Goal: Communication & Community: Ask a question

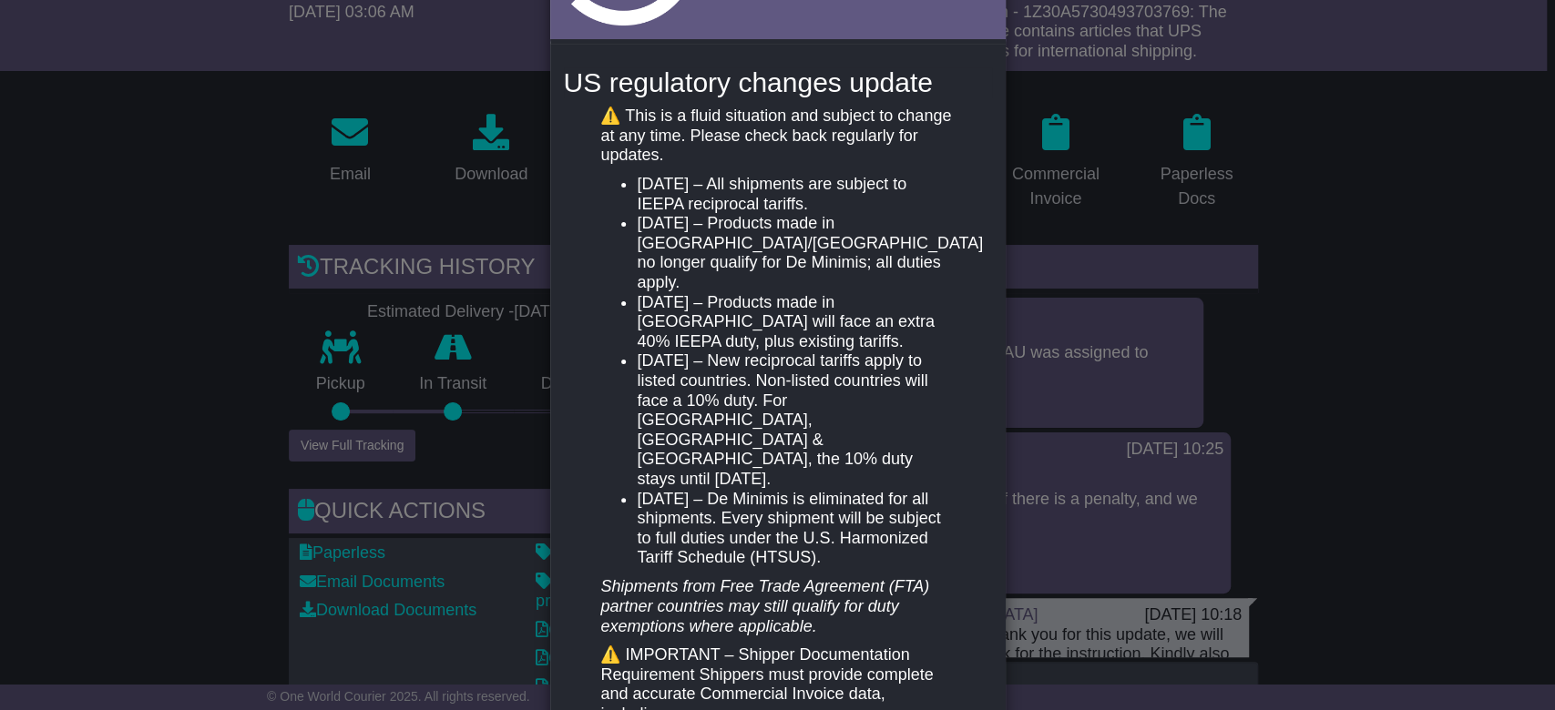
scroll to position [424, 0]
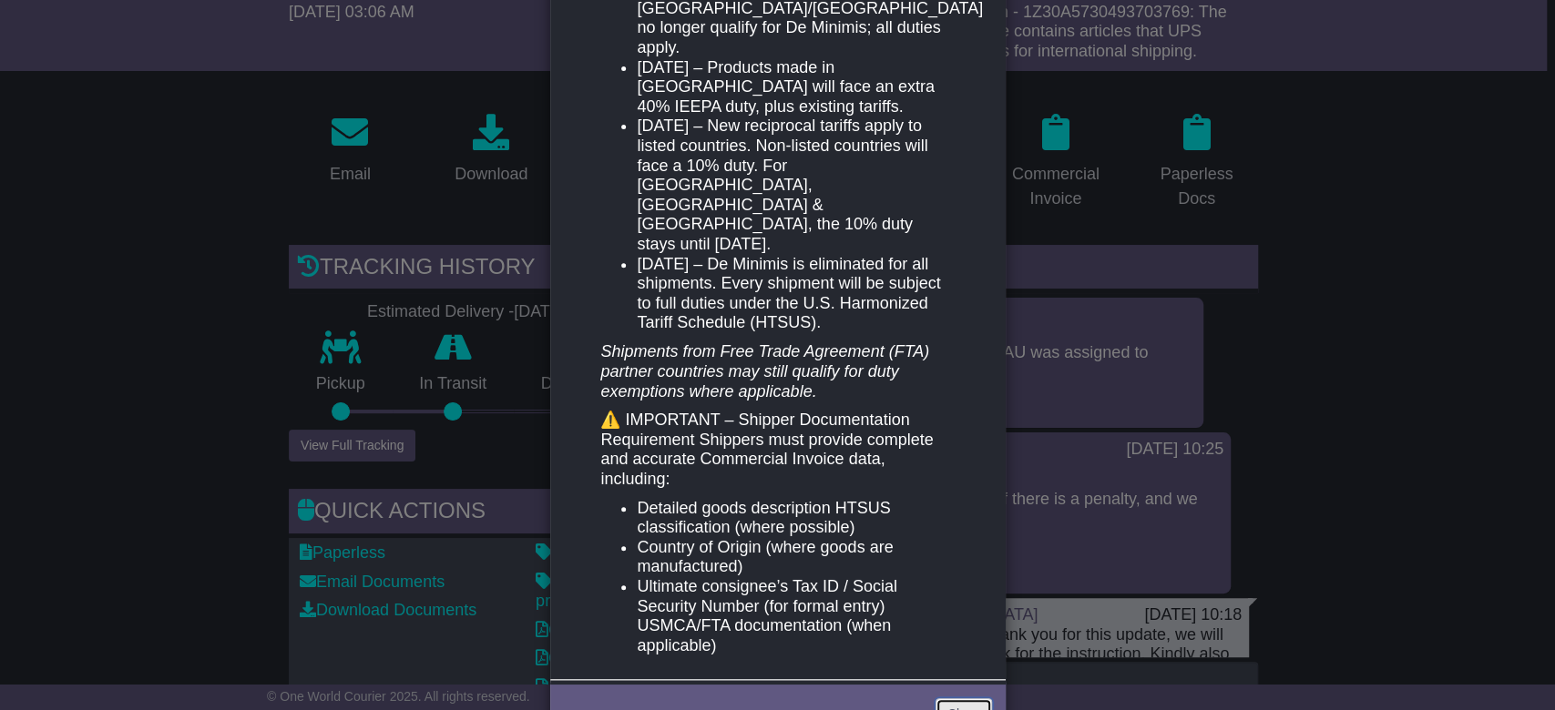
click at [971, 699] on link "Close" at bounding box center [963, 715] width 56 height 32
click at [956, 699] on link "Close" at bounding box center [963, 715] width 56 height 32
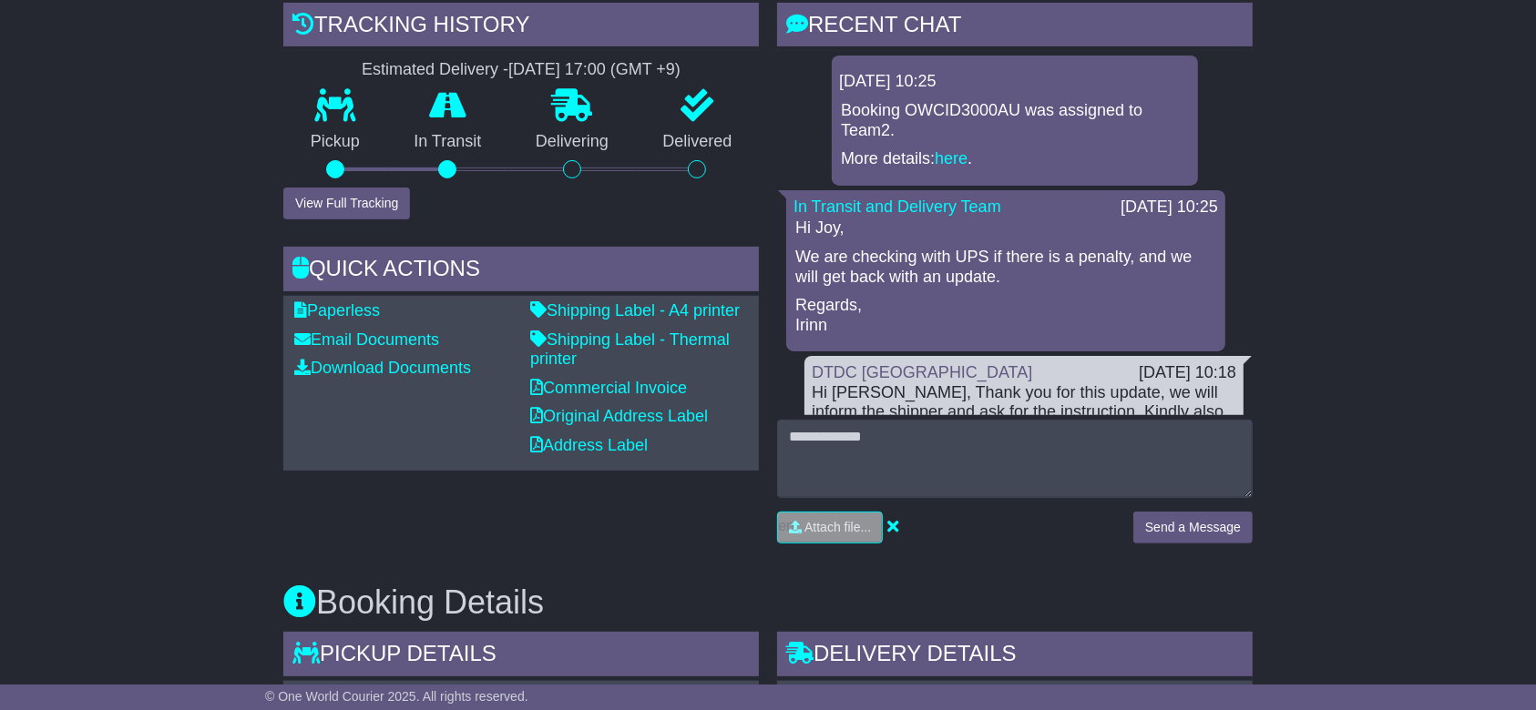
scroll to position [485, 0]
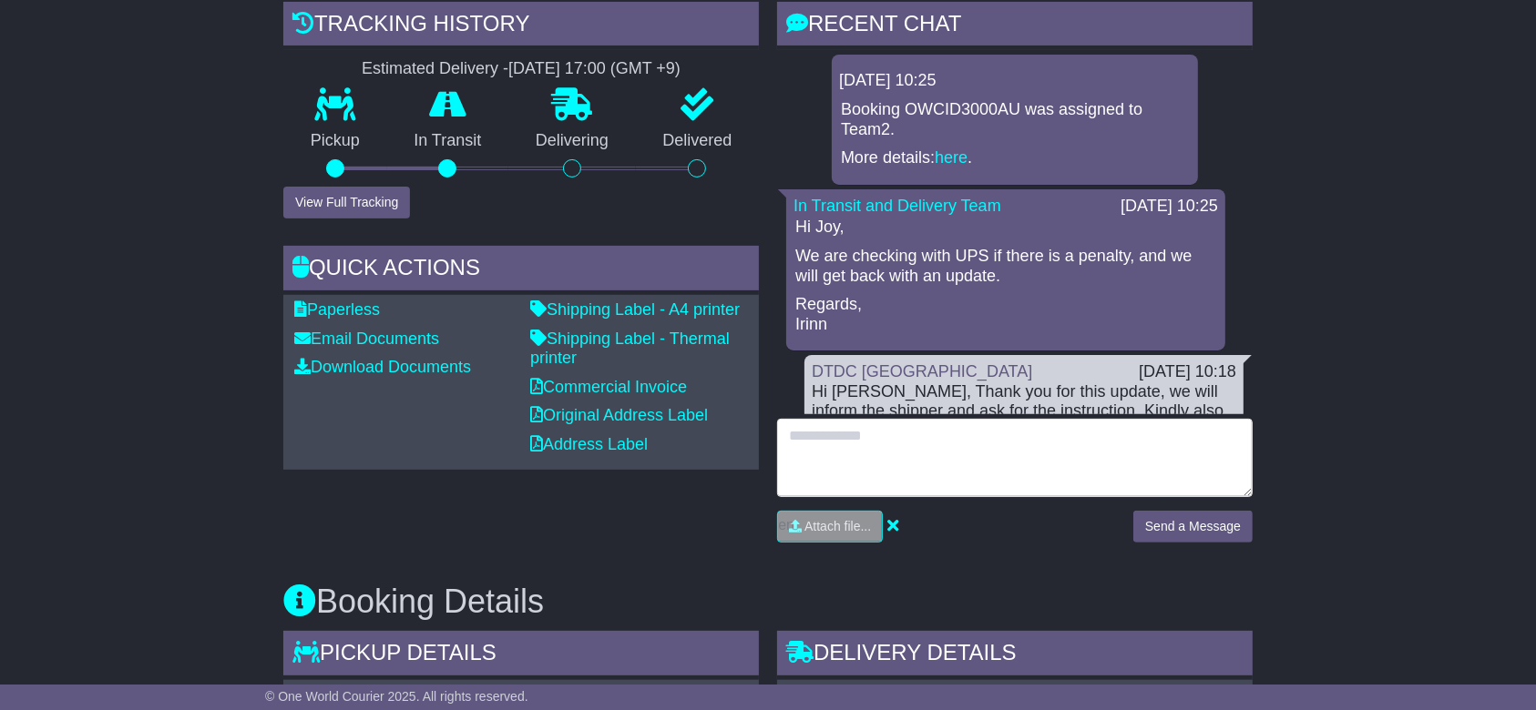
click at [953, 444] on textarea at bounding box center [1014, 458] width 475 height 78
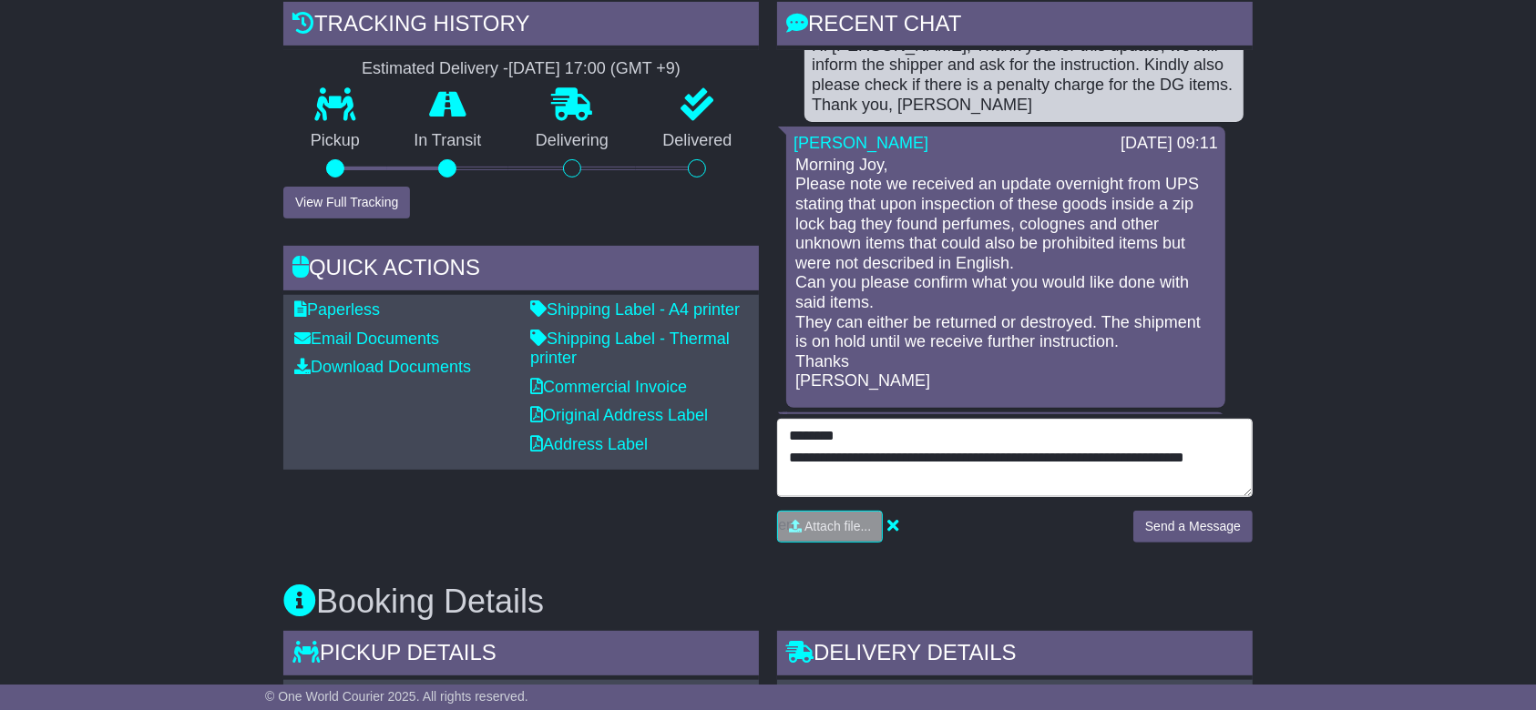
scroll to position [364, 0]
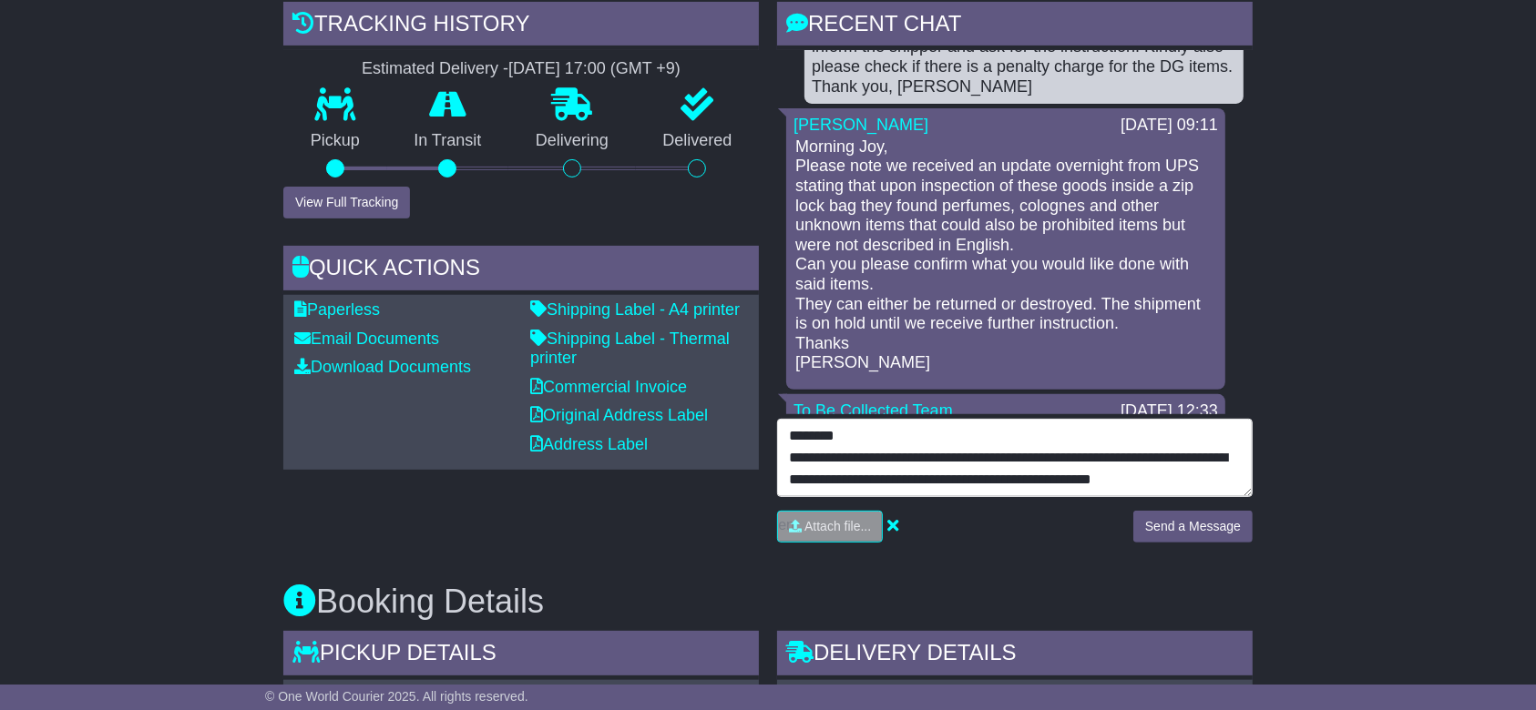
paste textarea "**********"
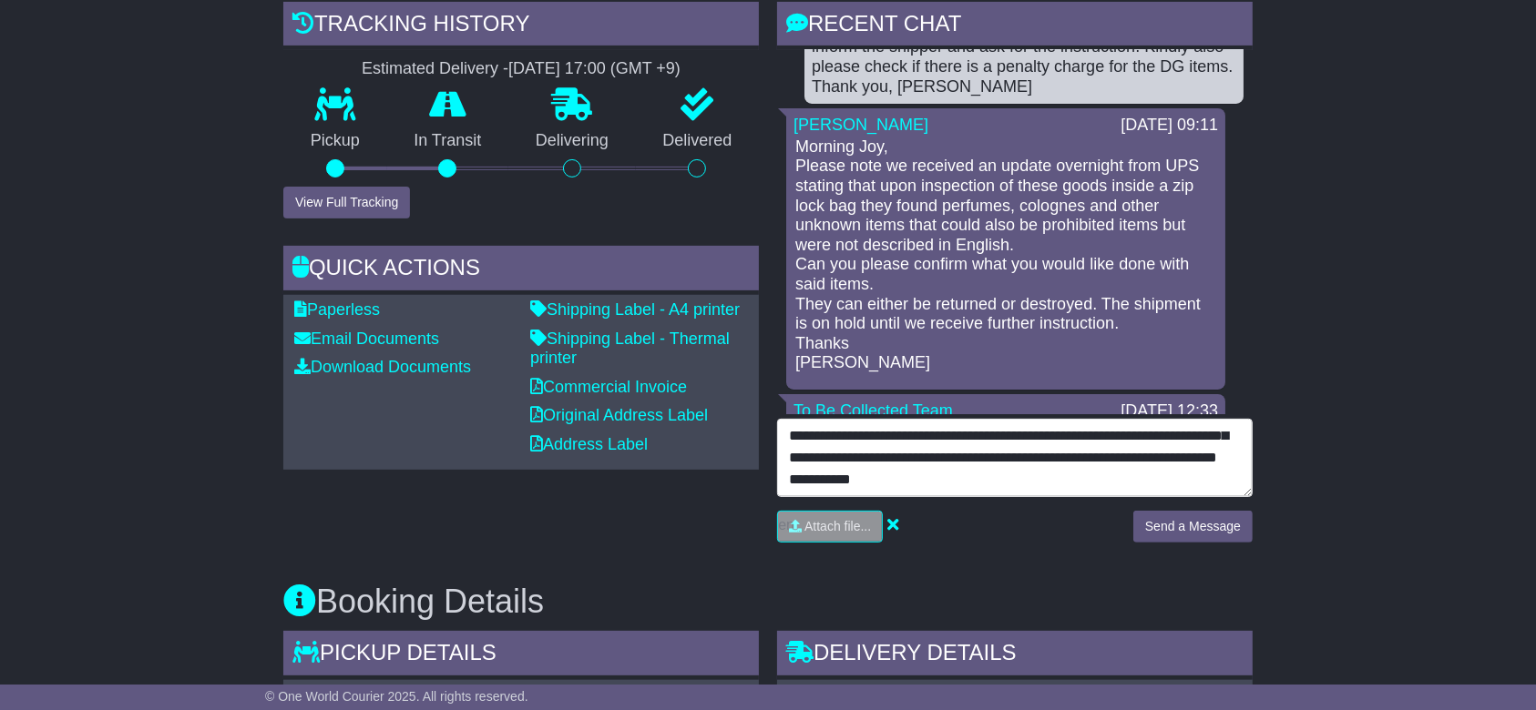
scroll to position [100, 0]
type textarea "**********"
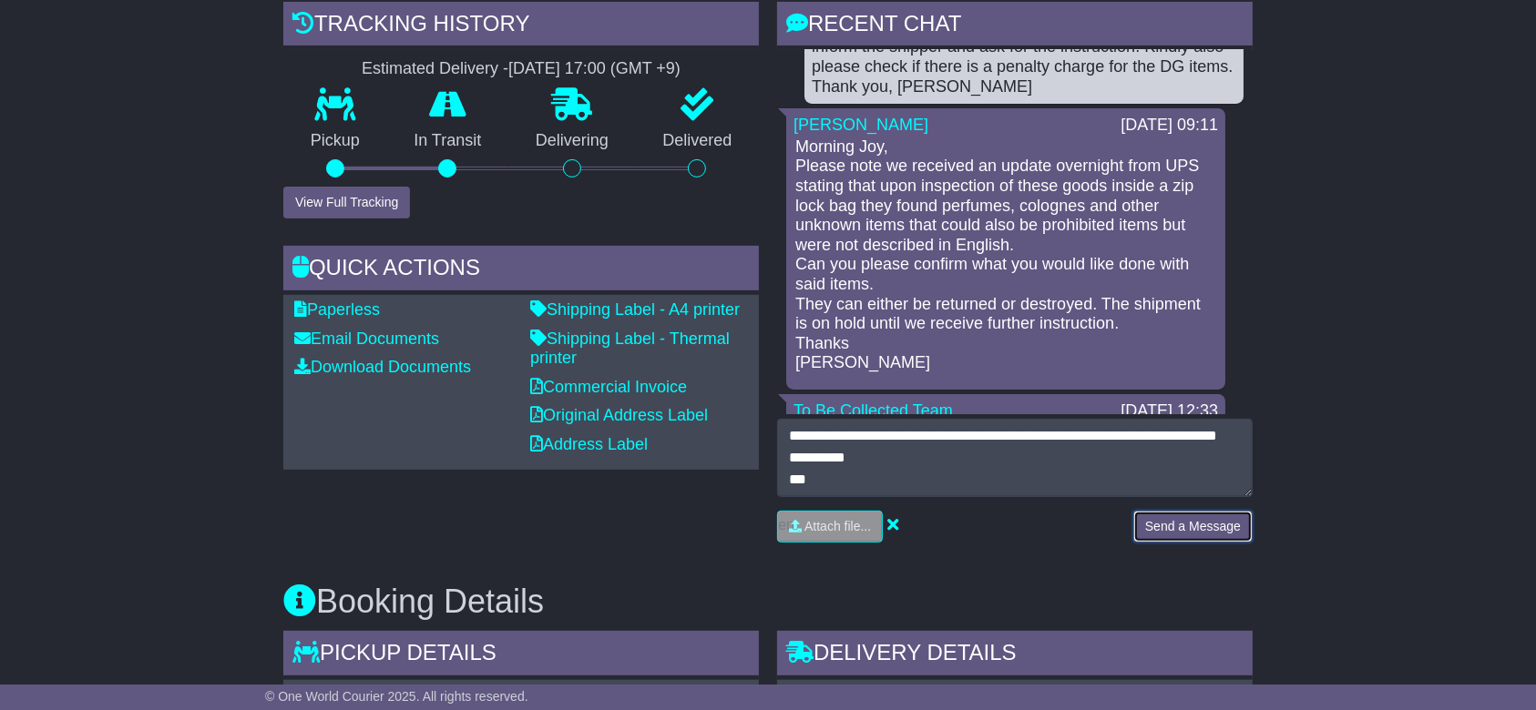
click at [1171, 520] on button "Send a Message" at bounding box center [1192, 527] width 119 height 32
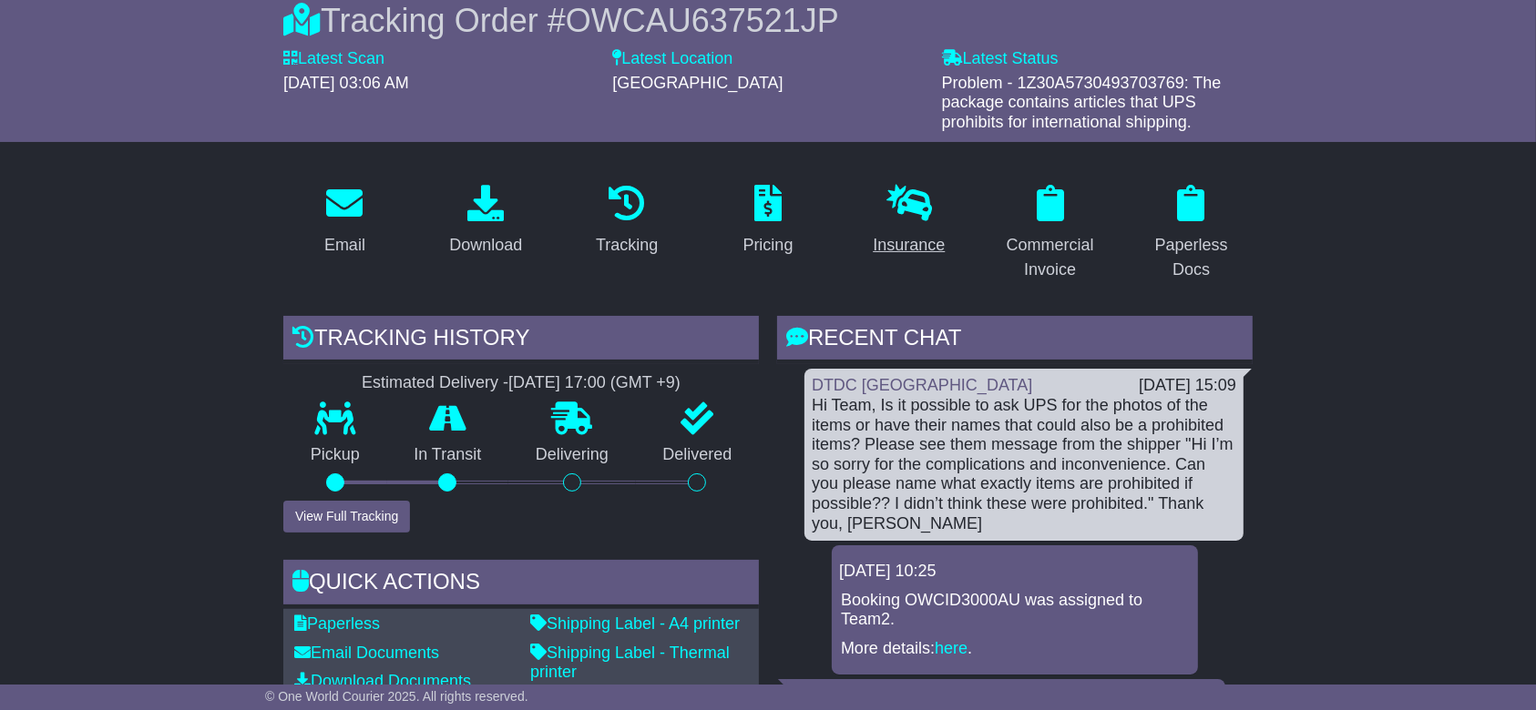
scroll to position [121, 0]
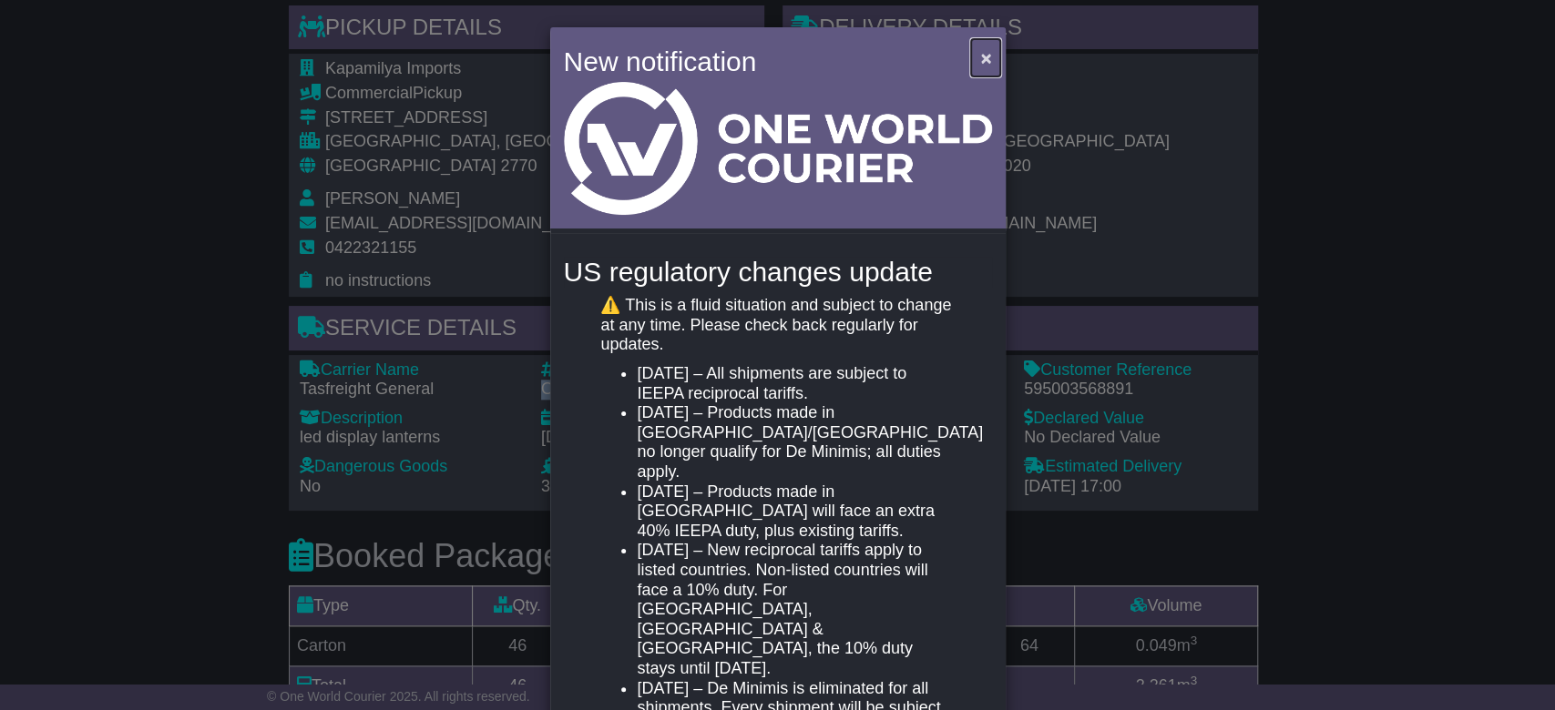
click at [985, 51] on span "×" at bounding box center [985, 57] width 11 height 21
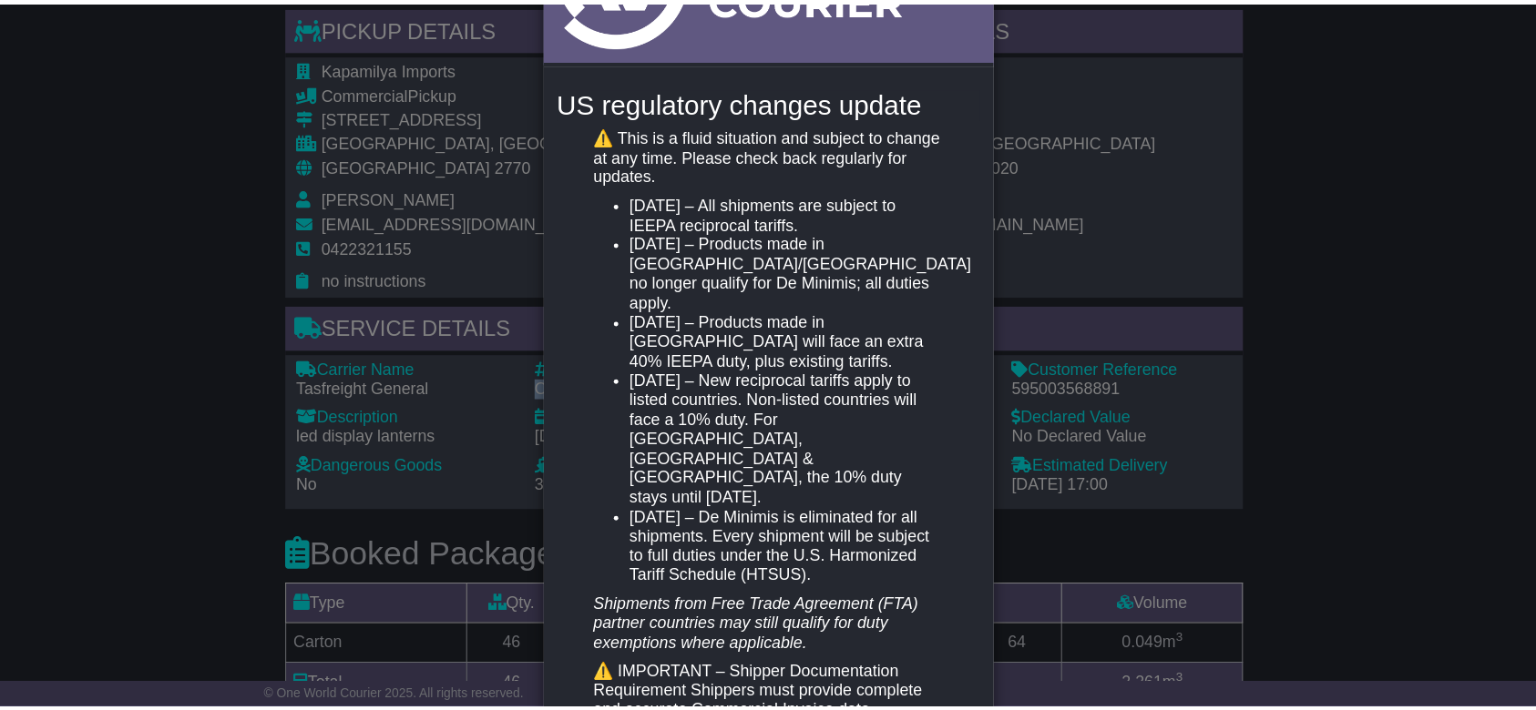
scroll to position [424, 0]
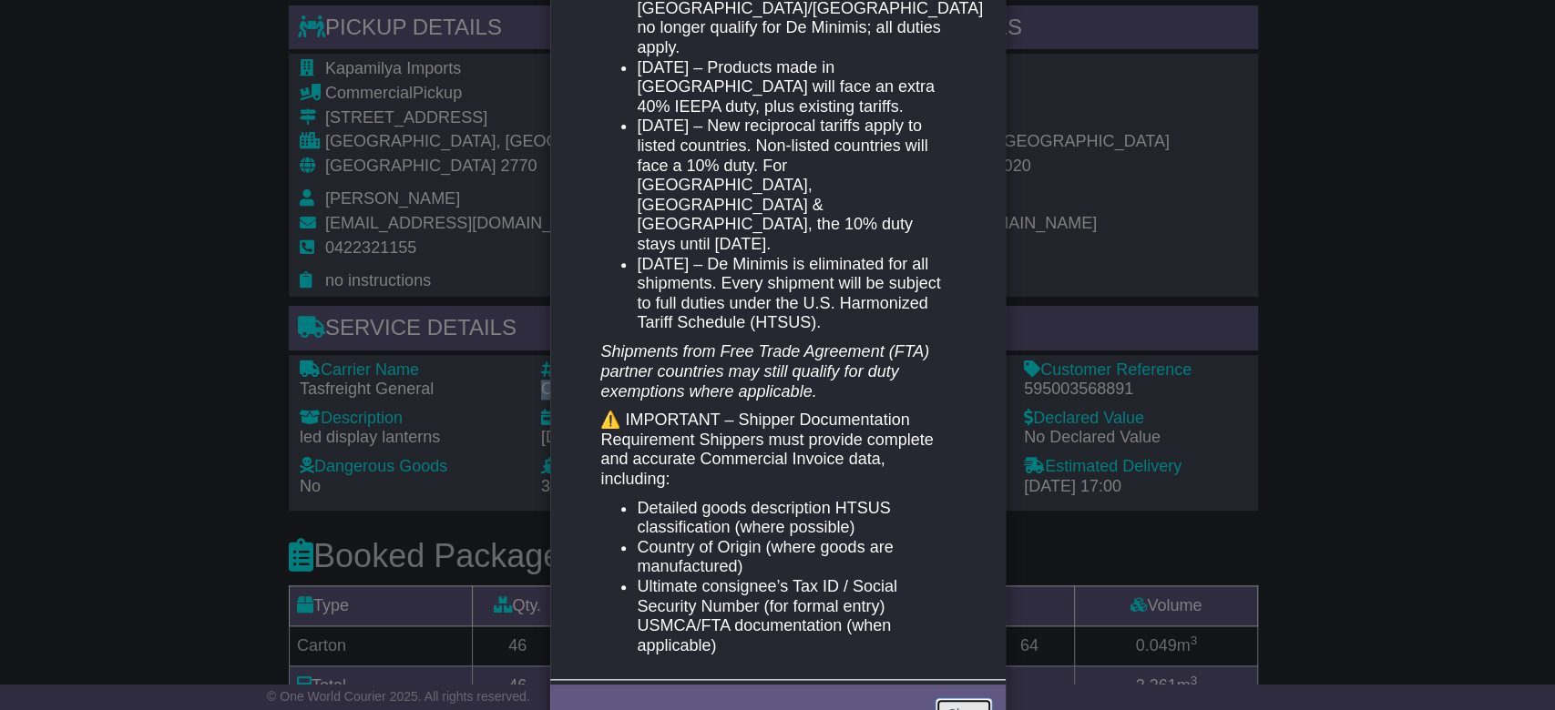
click at [966, 699] on link "Close" at bounding box center [963, 715] width 56 height 32
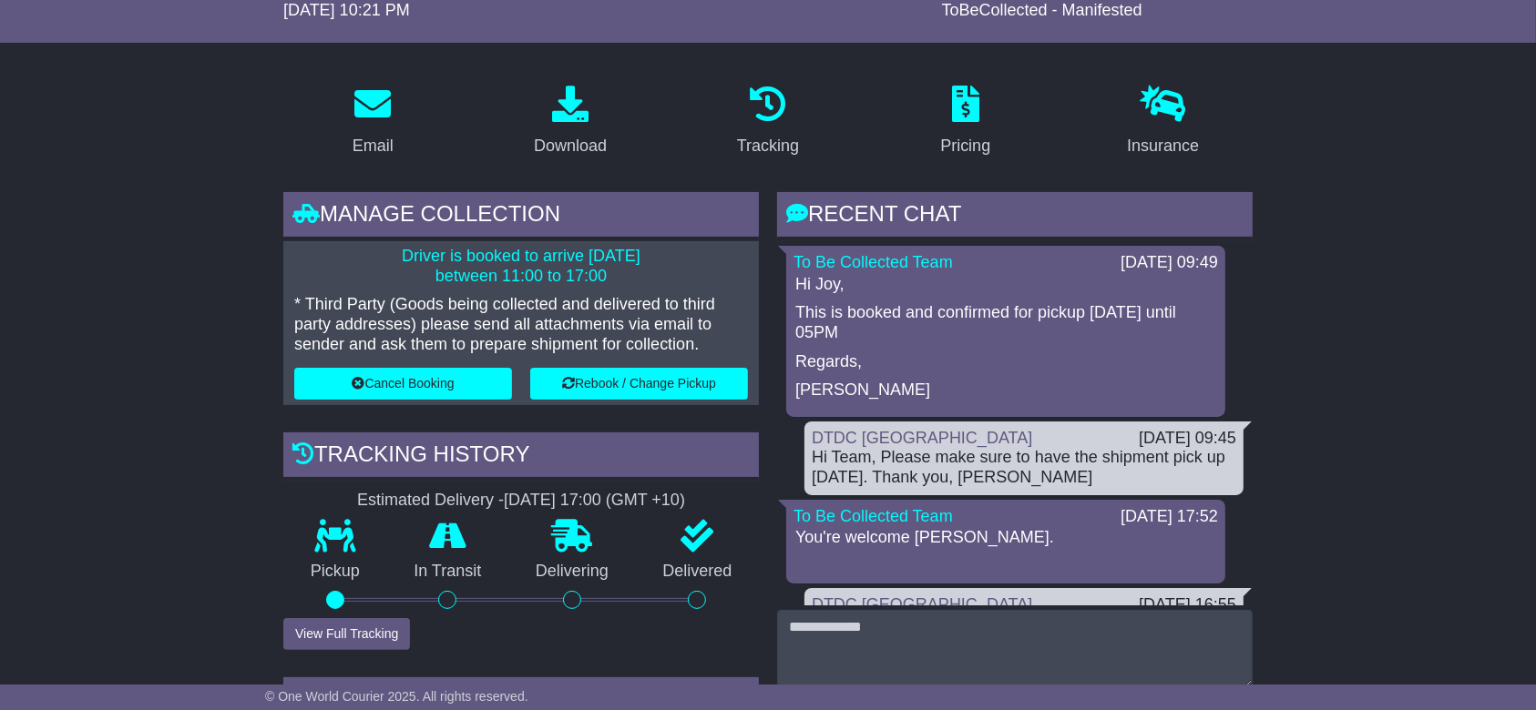
scroll to position [121, 0]
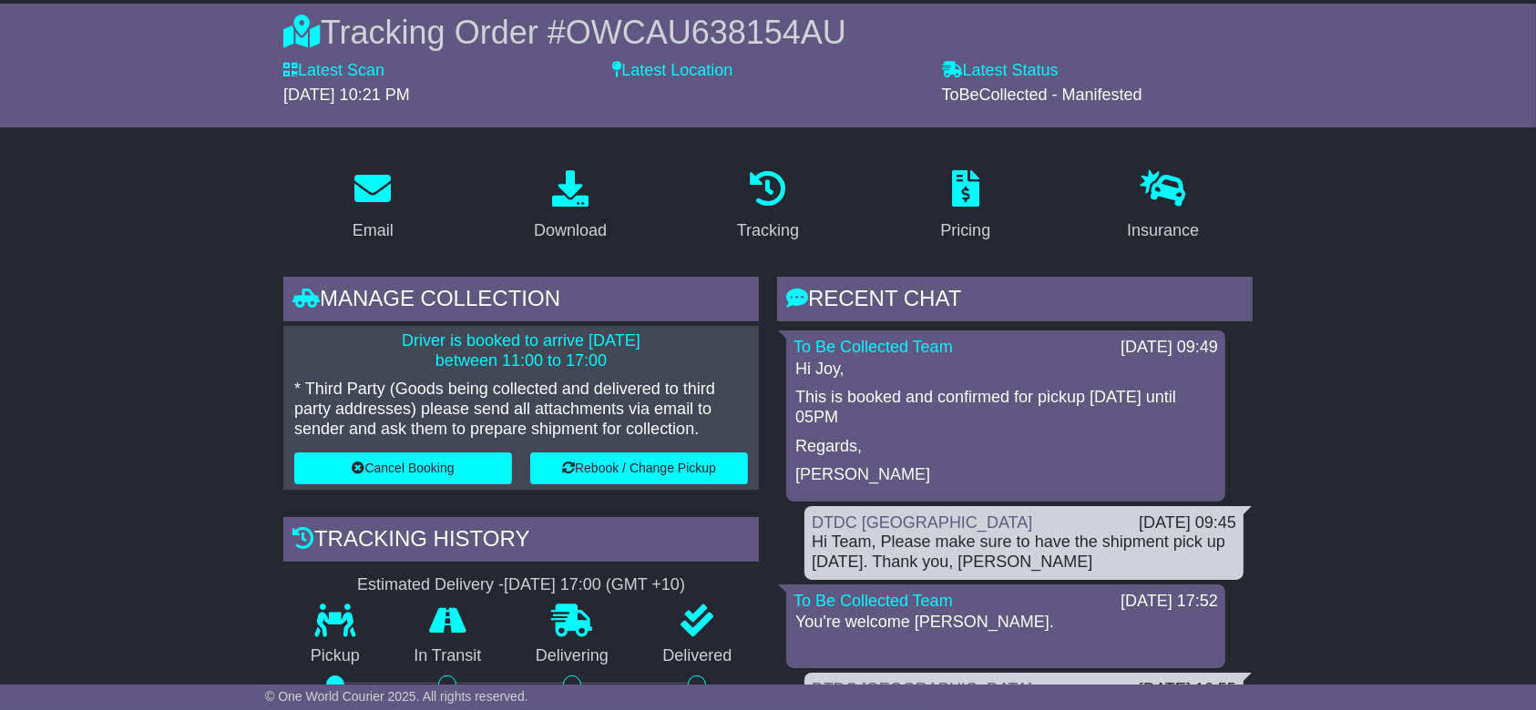
scroll to position [121, 0]
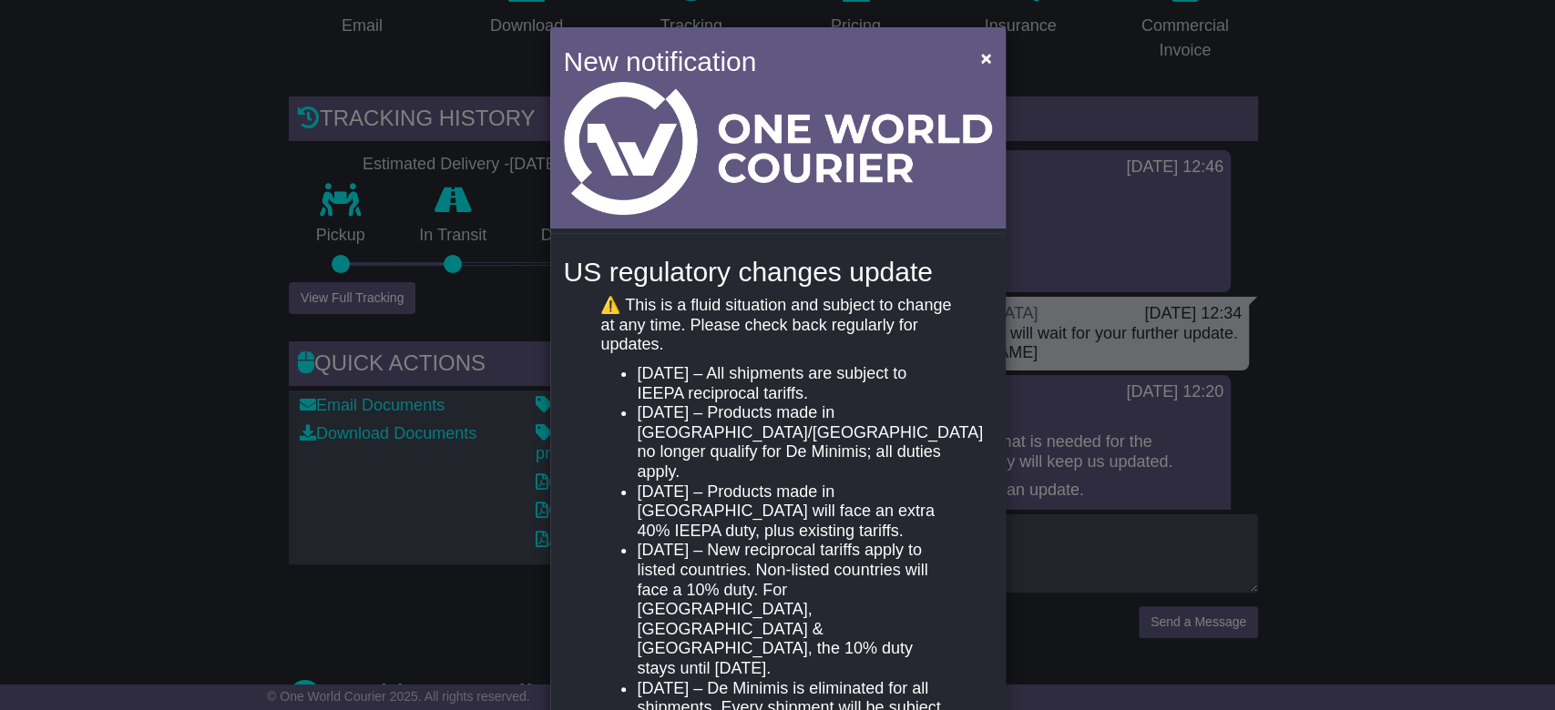
scroll to position [121, 0]
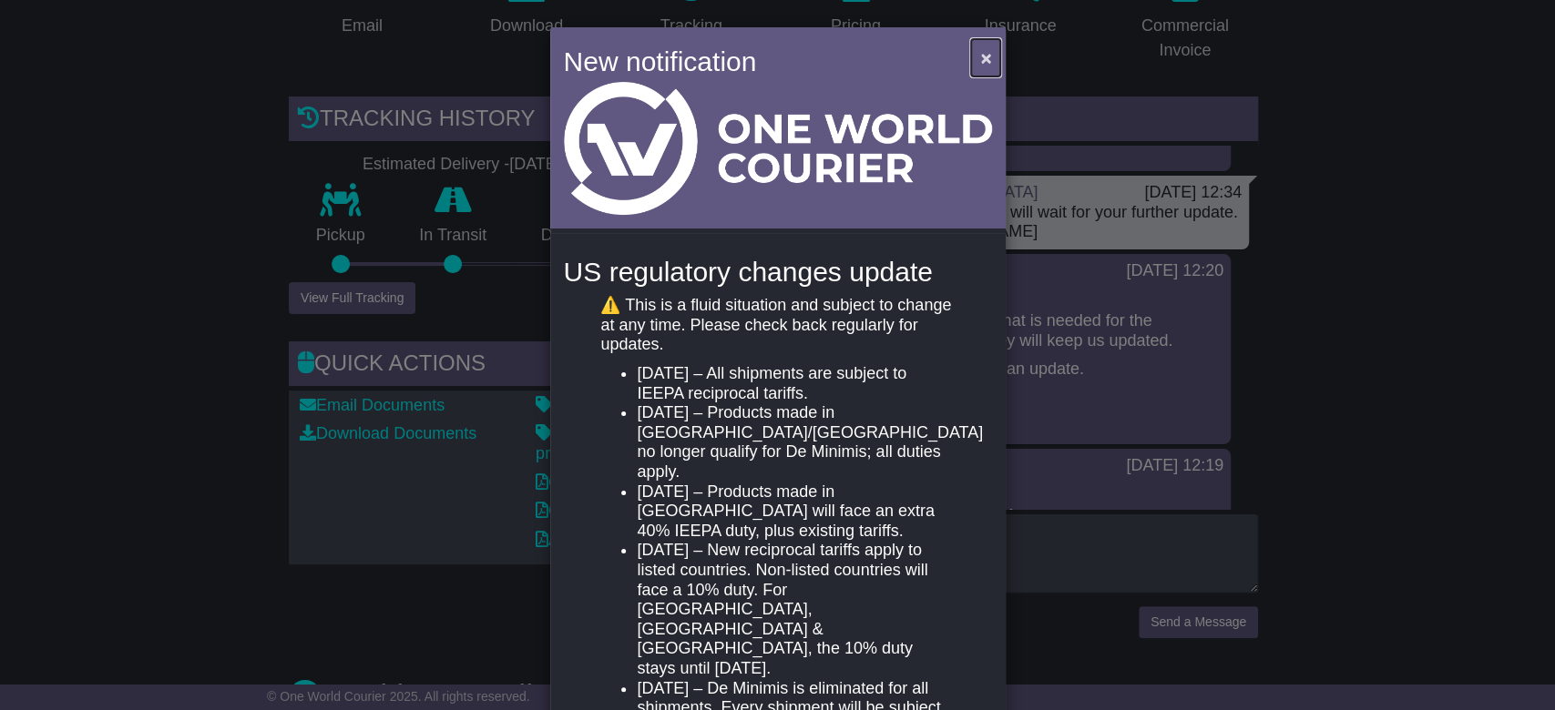
click at [984, 56] on span "×" at bounding box center [985, 57] width 11 height 21
click at [983, 62] on span "×" at bounding box center [985, 57] width 11 height 21
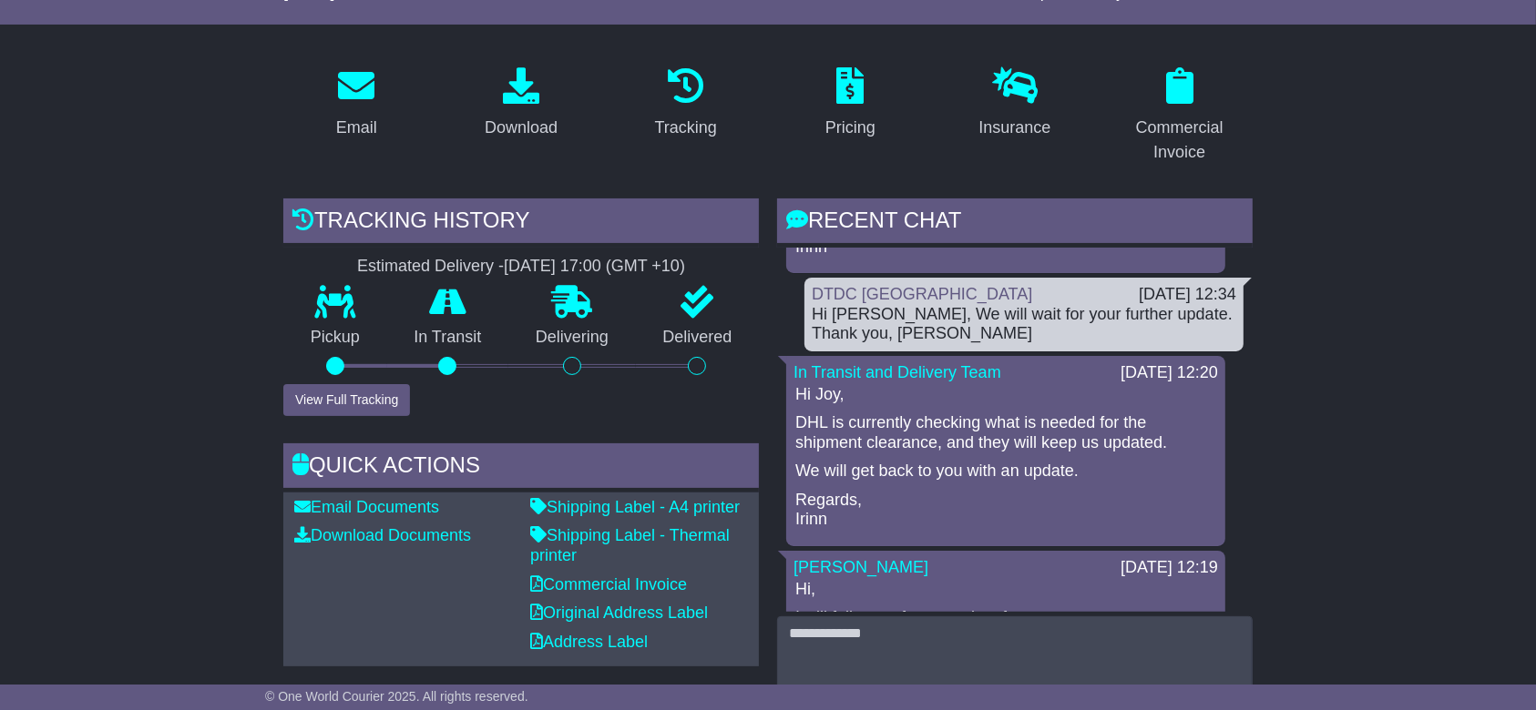
scroll to position [242, 0]
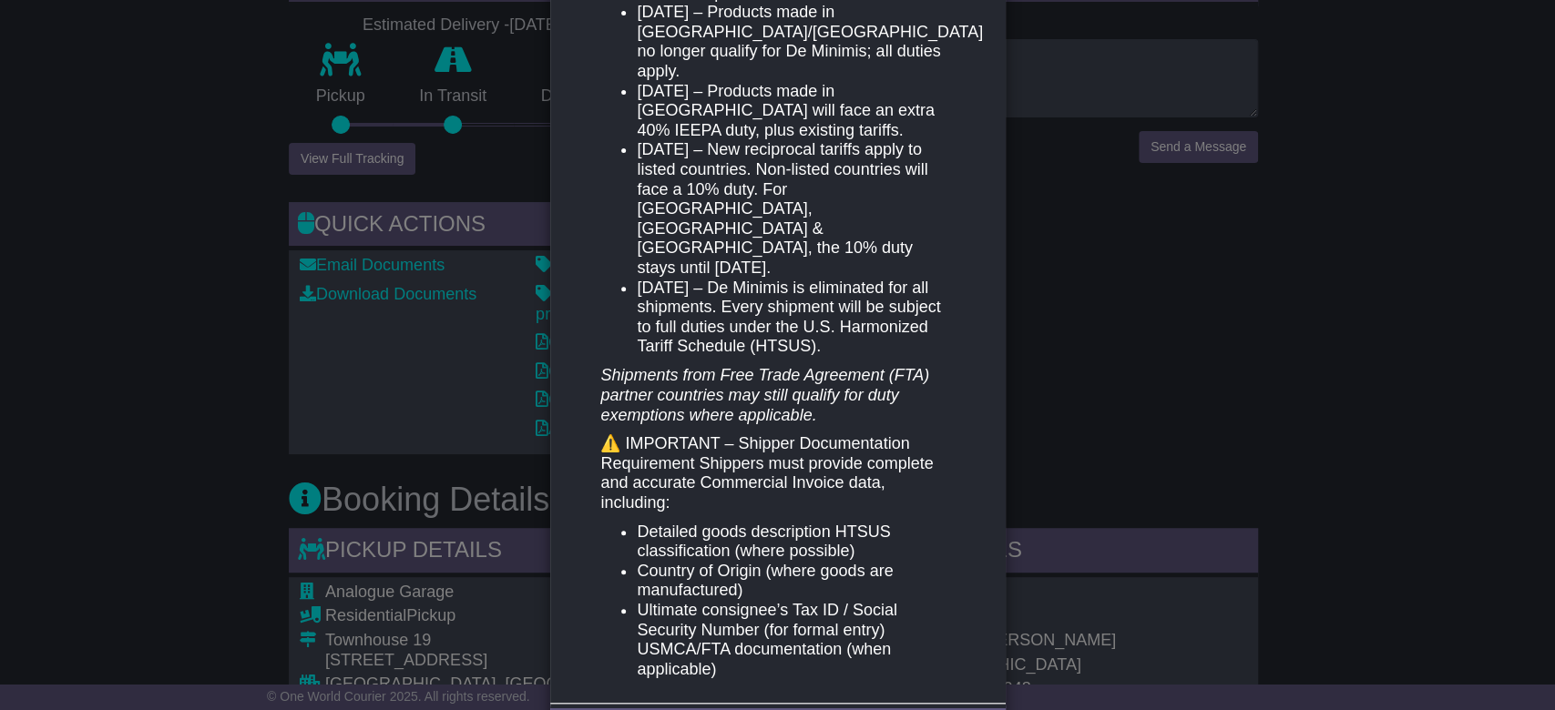
scroll to position [424, 0]
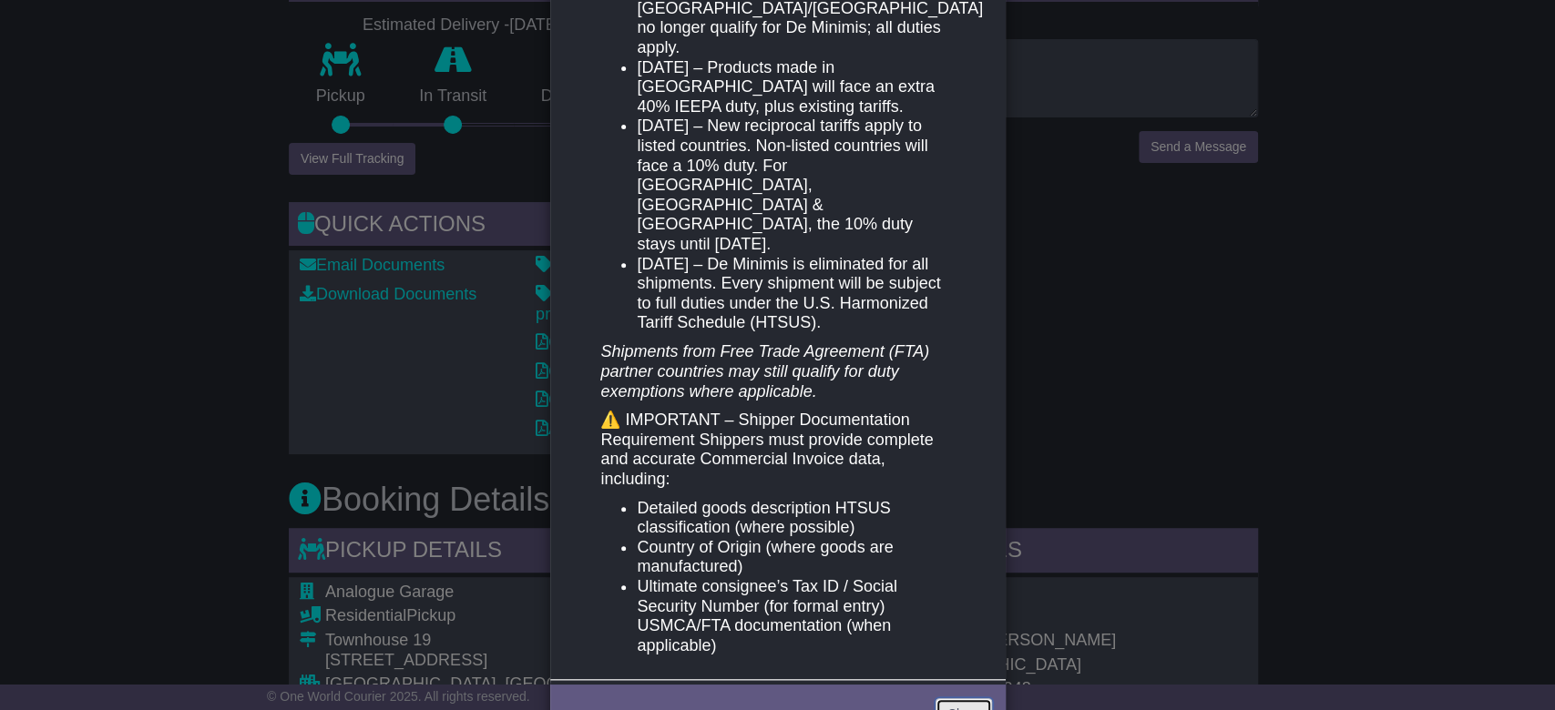
click at [957, 699] on link "Close" at bounding box center [963, 715] width 56 height 32
click at [961, 699] on link "Close" at bounding box center [963, 715] width 56 height 32
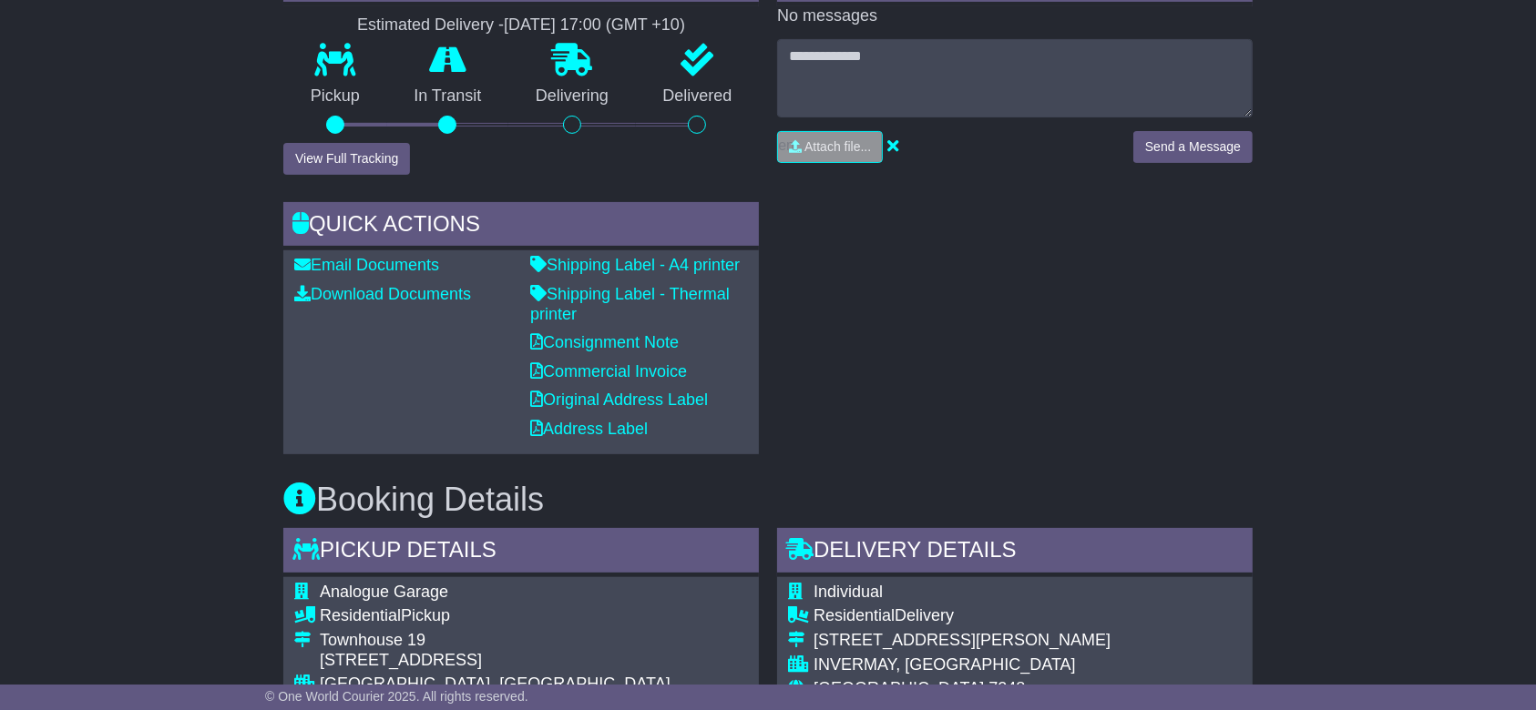
drag, startPoint x: 1262, startPoint y: 343, endPoint x: 1373, endPoint y: 348, distance: 110.3
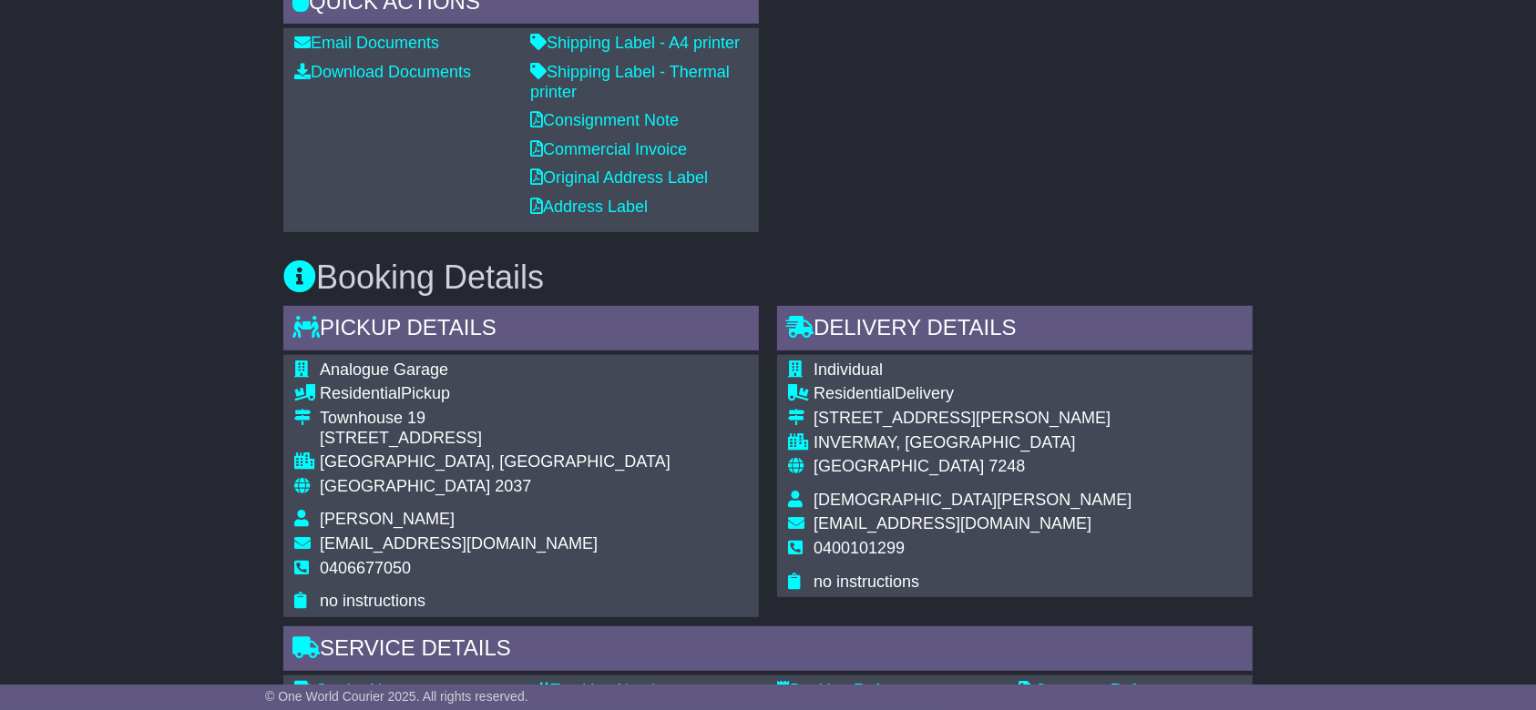
scroll to position [850, 0]
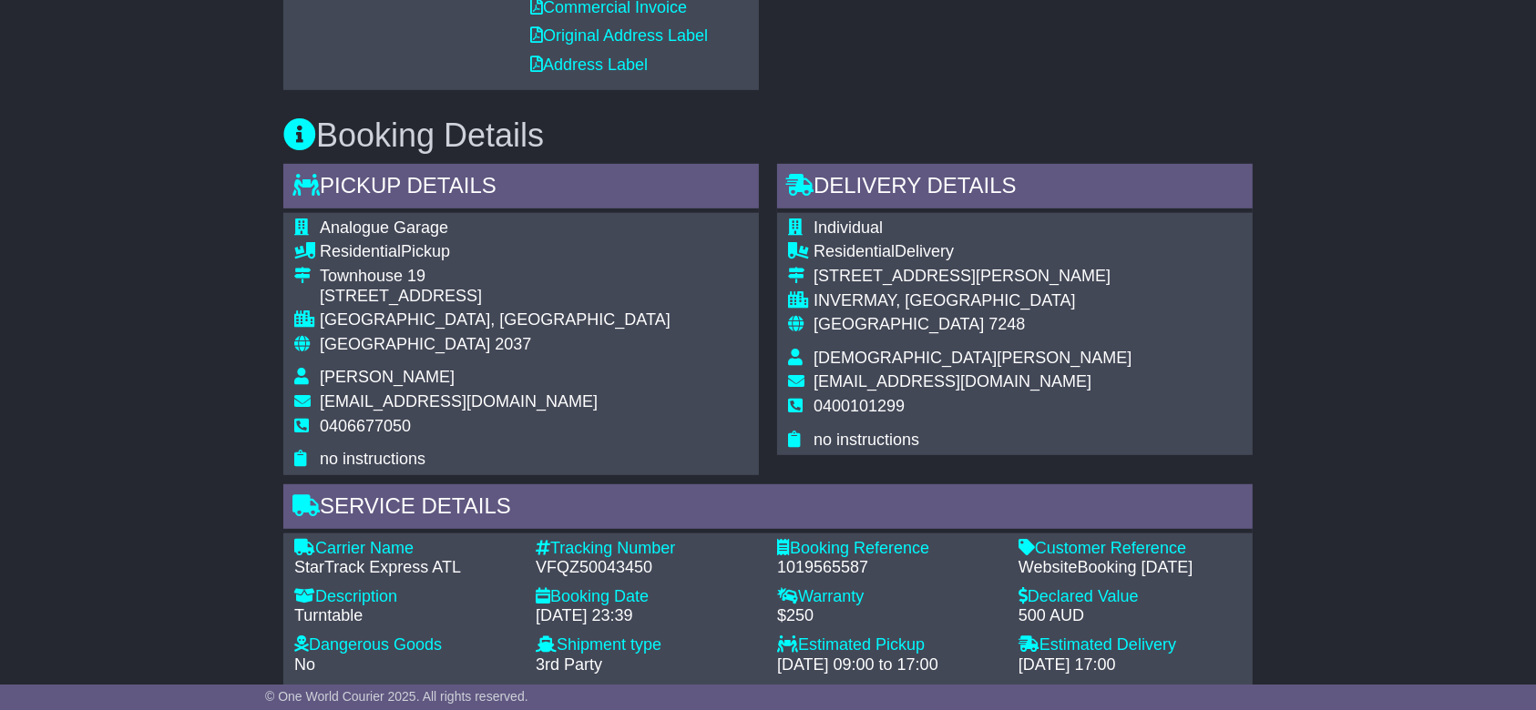
drag, startPoint x: 127, startPoint y: 452, endPoint x: 735, endPoint y: 404, distance: 610.3
click at [127, 452] on div "Email Download Tracking Pricing Insurance" at bounding box center [768, 549] width 1536 height 2156
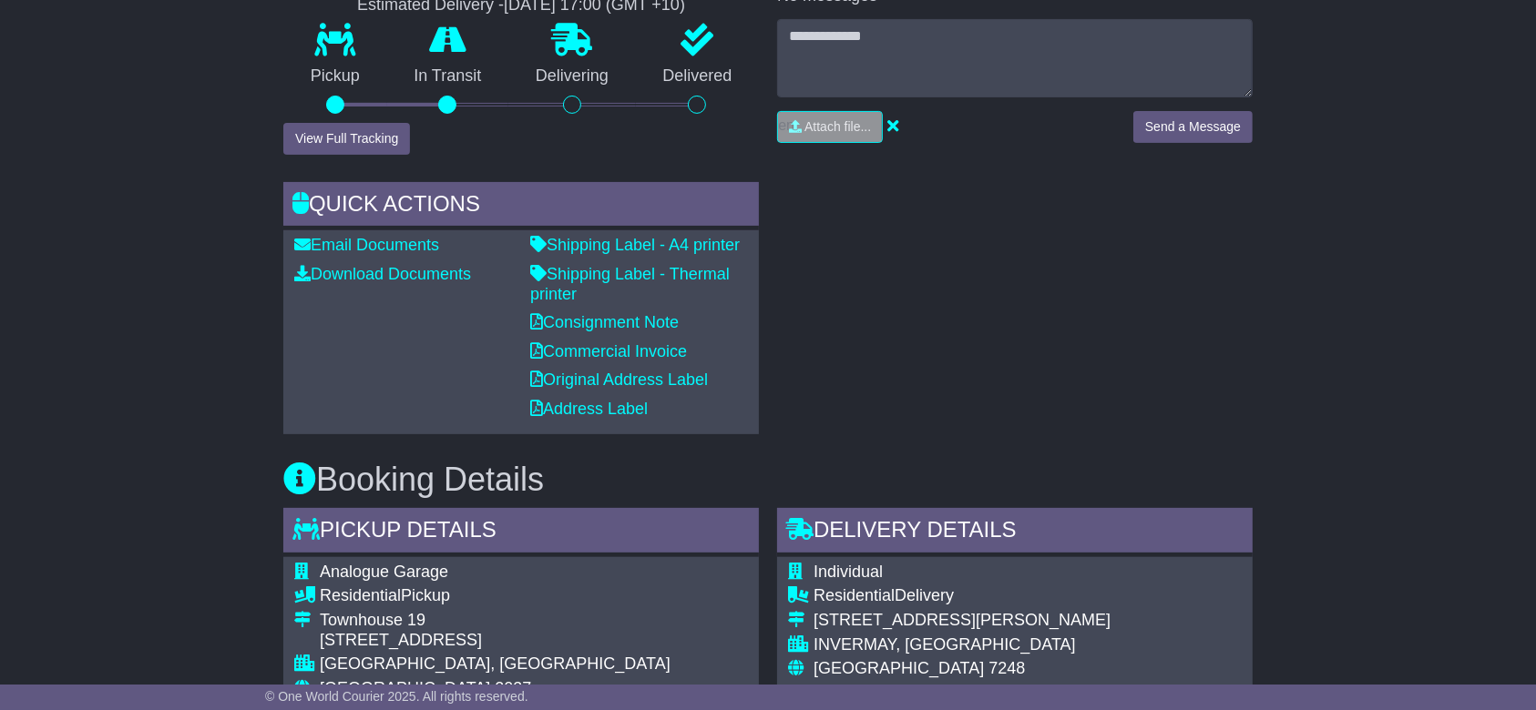
scroll to position [242, 0]
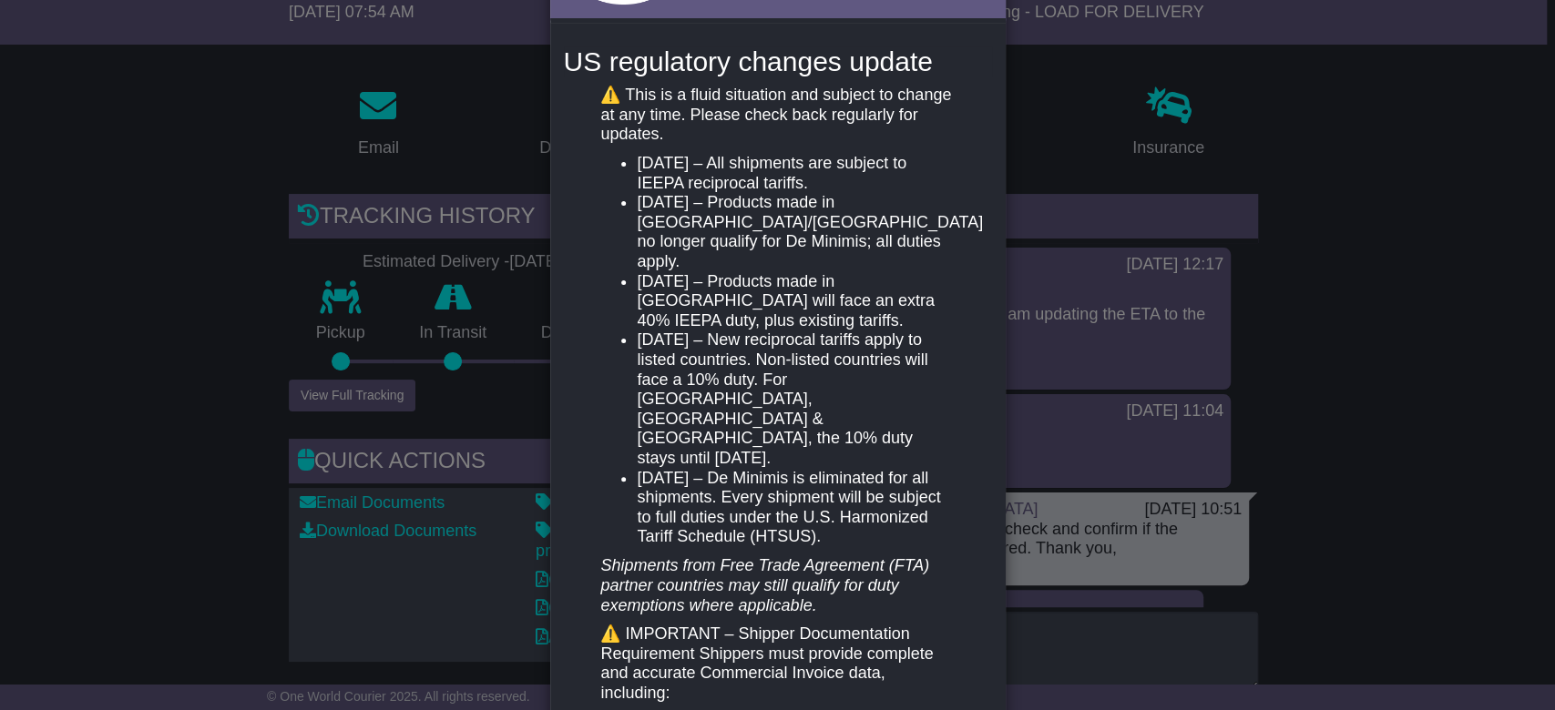
scroll to position [424, 0]
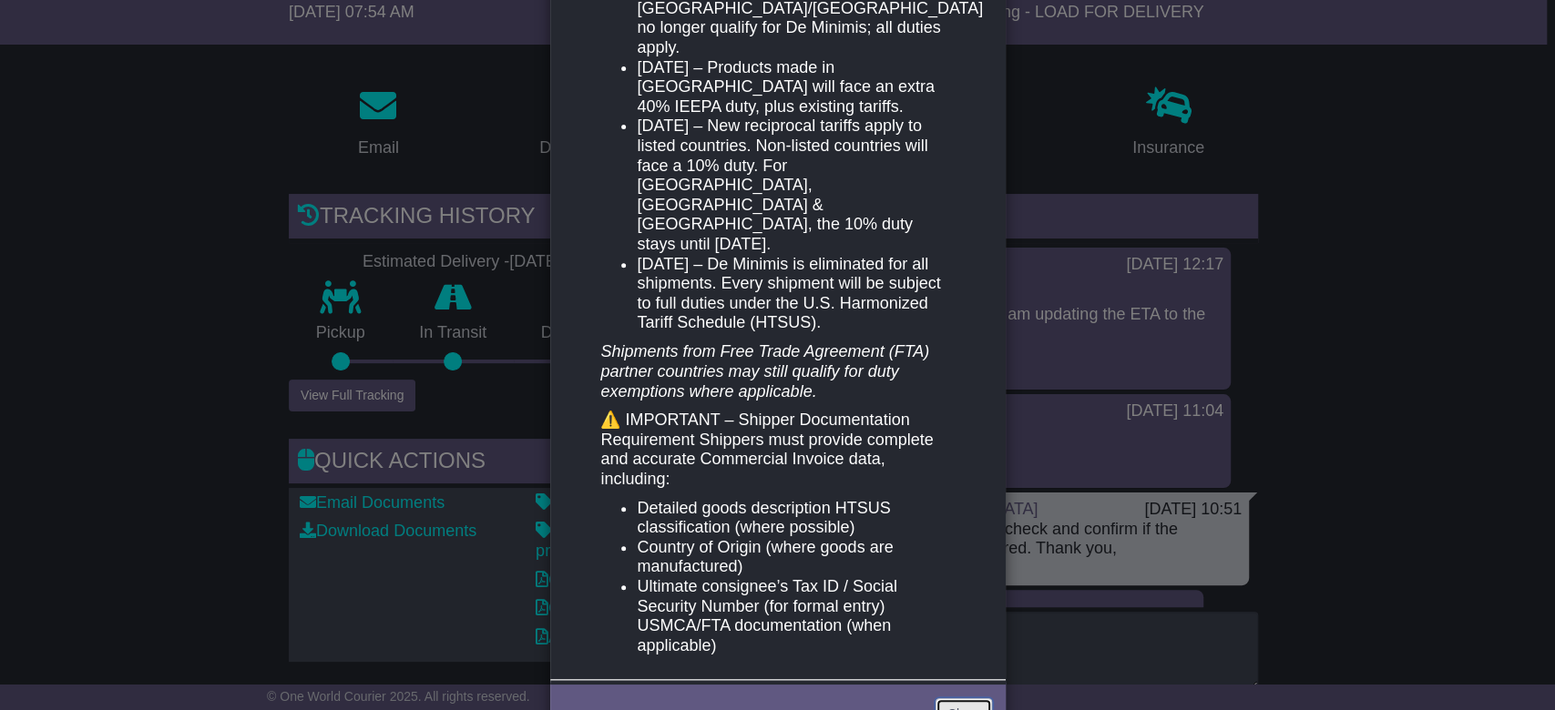
click at [967, 699] on link "Close" at bounding box center [963, 715] width 56 height 32
click at [959, 699] on link "Close" at bounding box center [963, 715] width 56 height 32
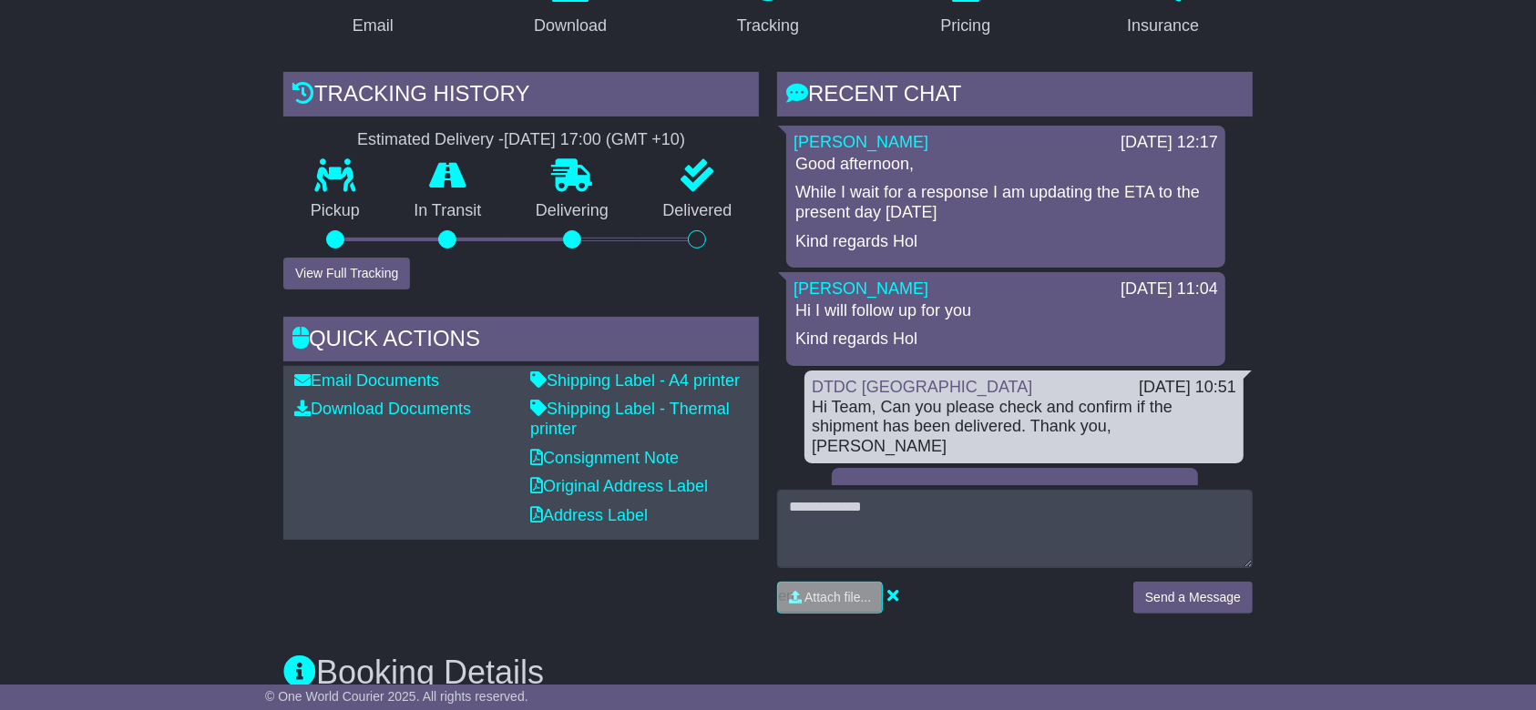
scroll to position [121, 0]
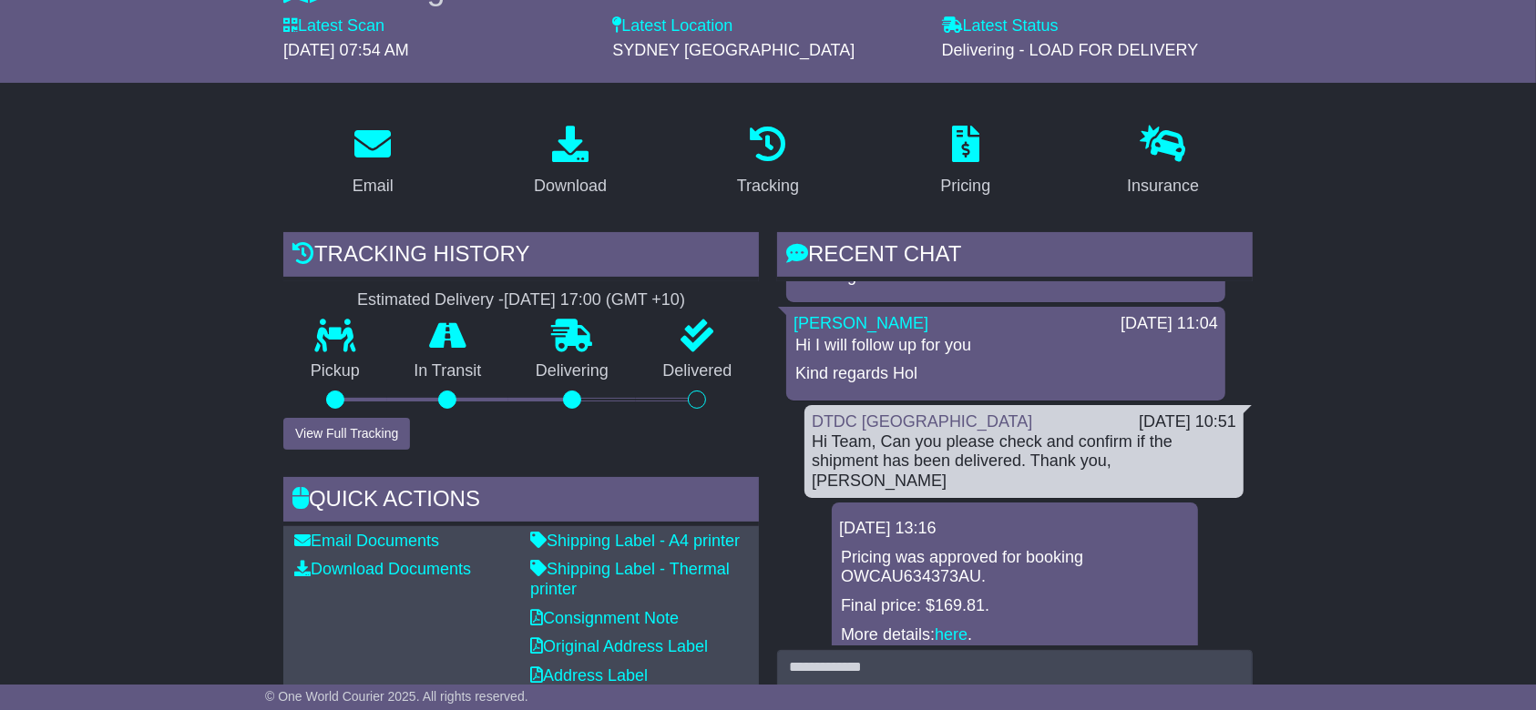
scroll to position [242, 0]
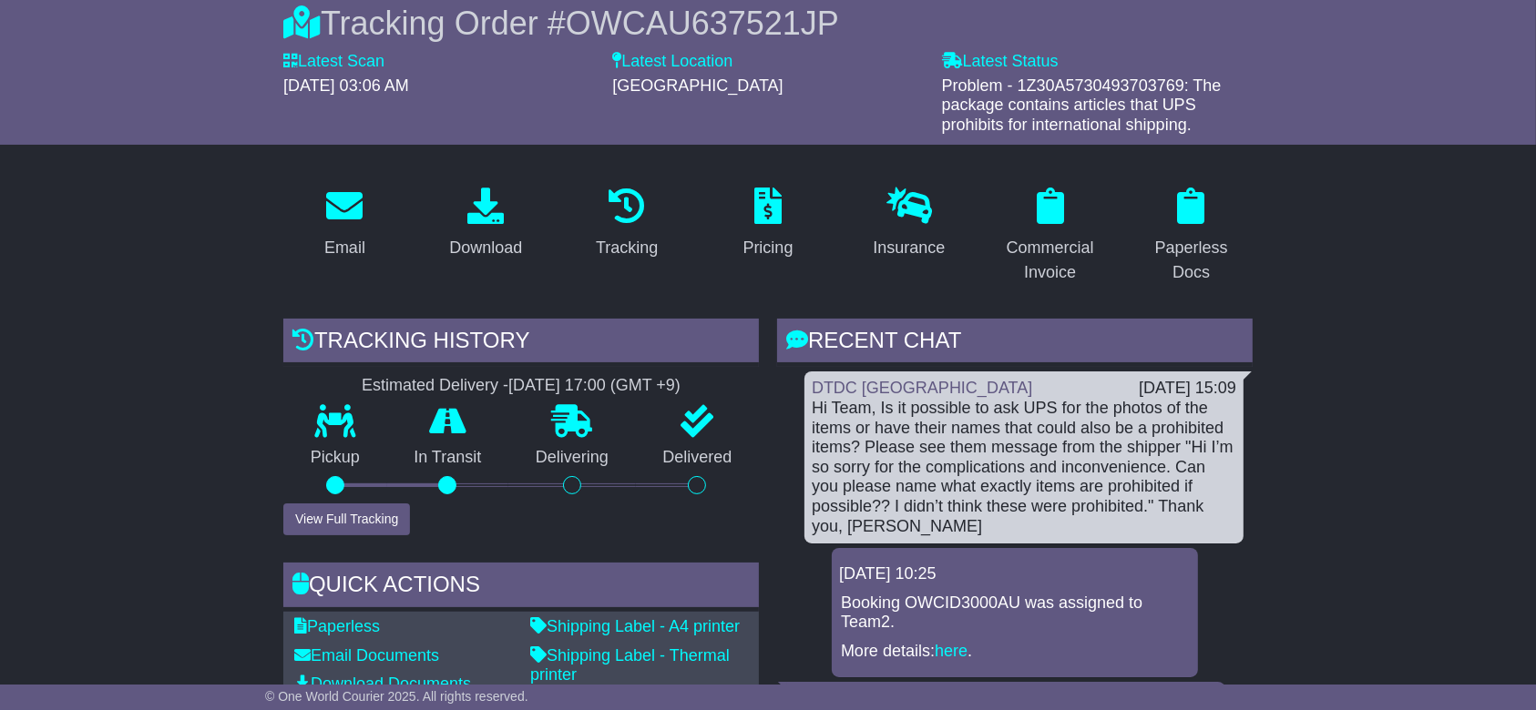
scroll to position [242, 0]
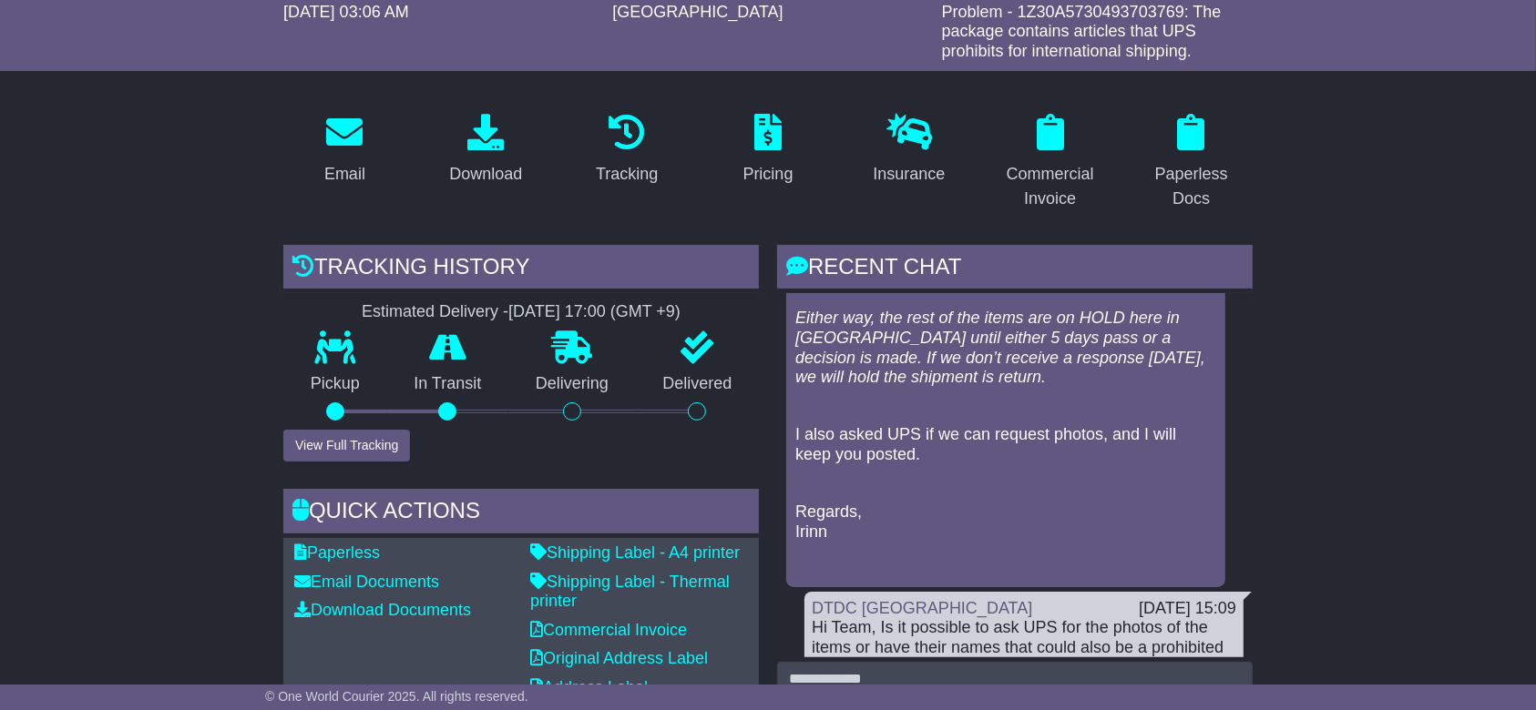
scroll to position [364, 0]
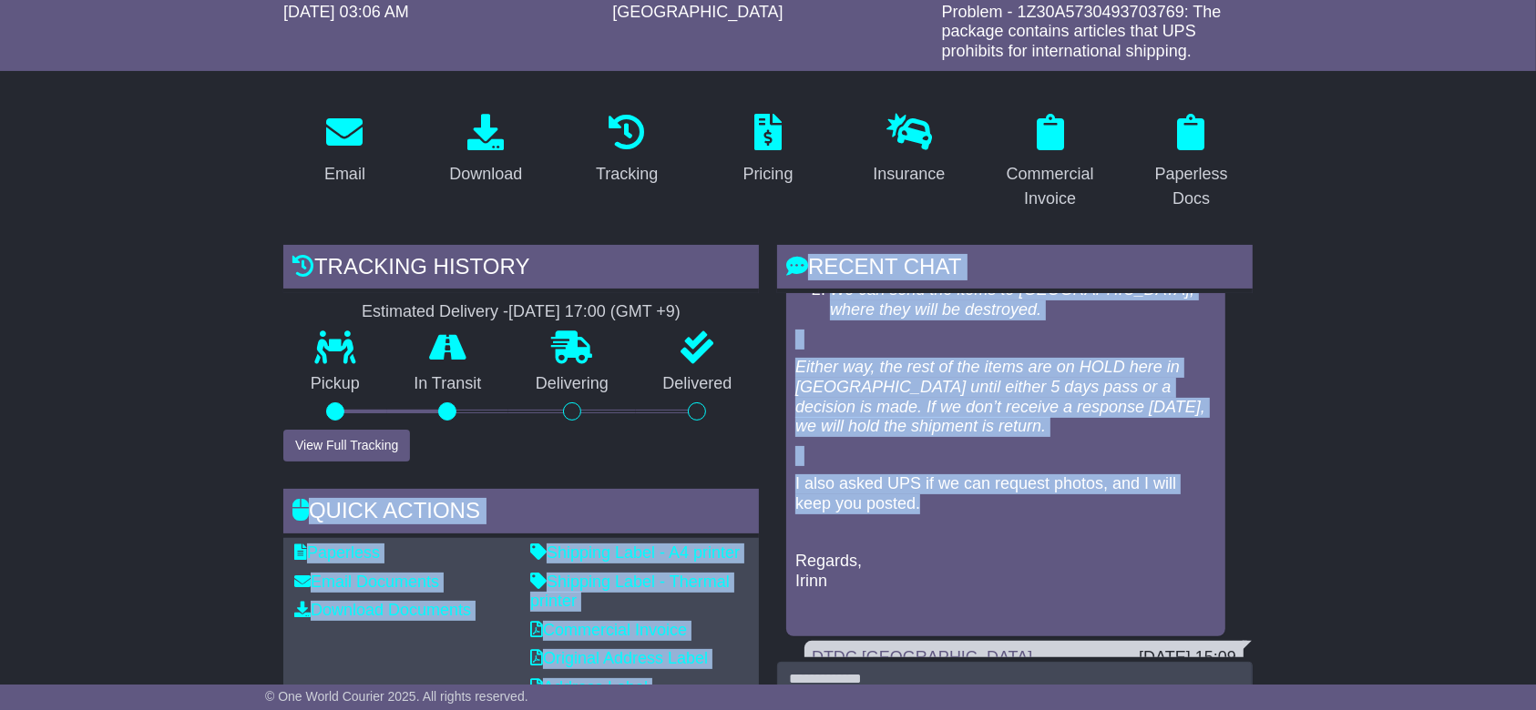
drag, startPoint x: 938, startPoint y: 528, endPoint x: 758, endPoint y: 372, distance: 238.9
click at [912, 386] on em "Either way, the rest of the items are on HOLD here in Brisbane until either 5 d…" at bounding box center [1000, 396] width 410 height 77
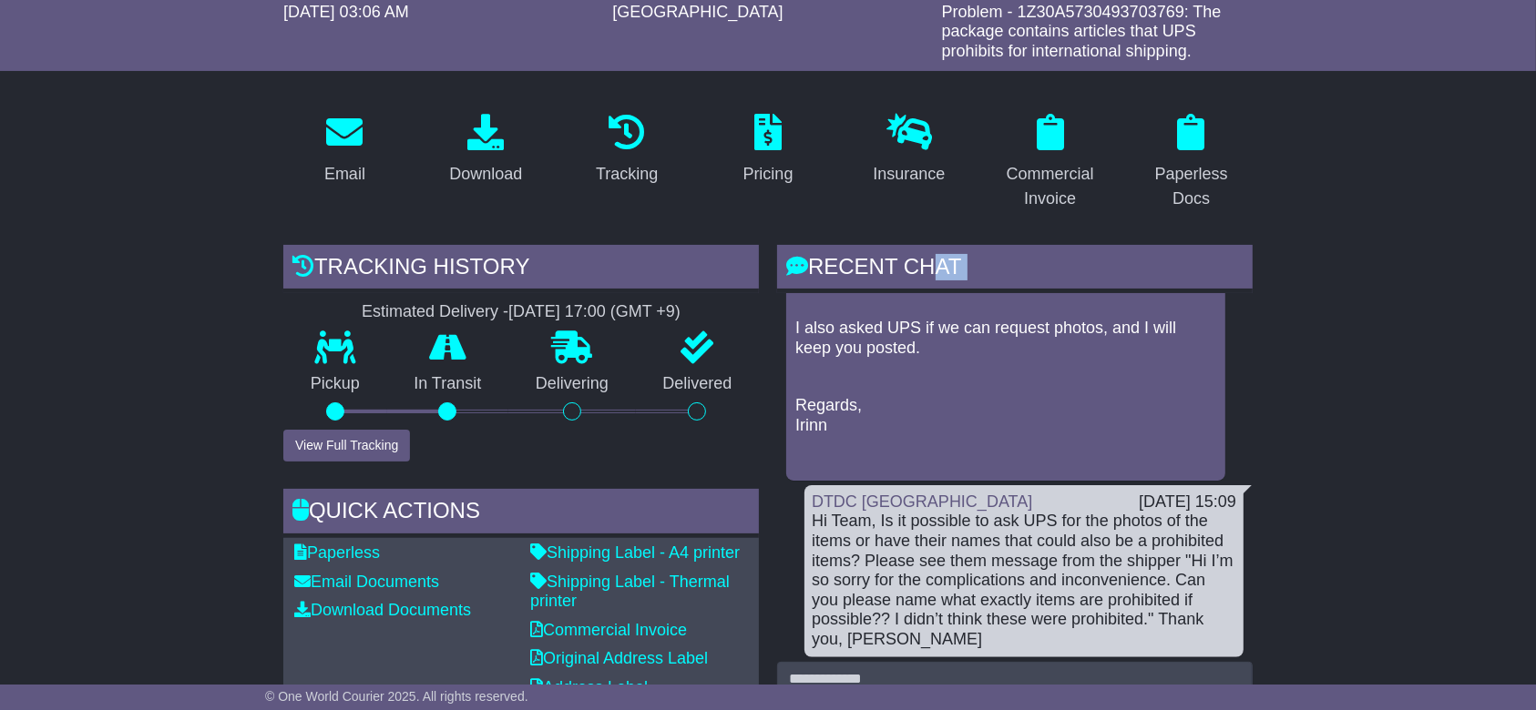
scroll to position [335, 0]
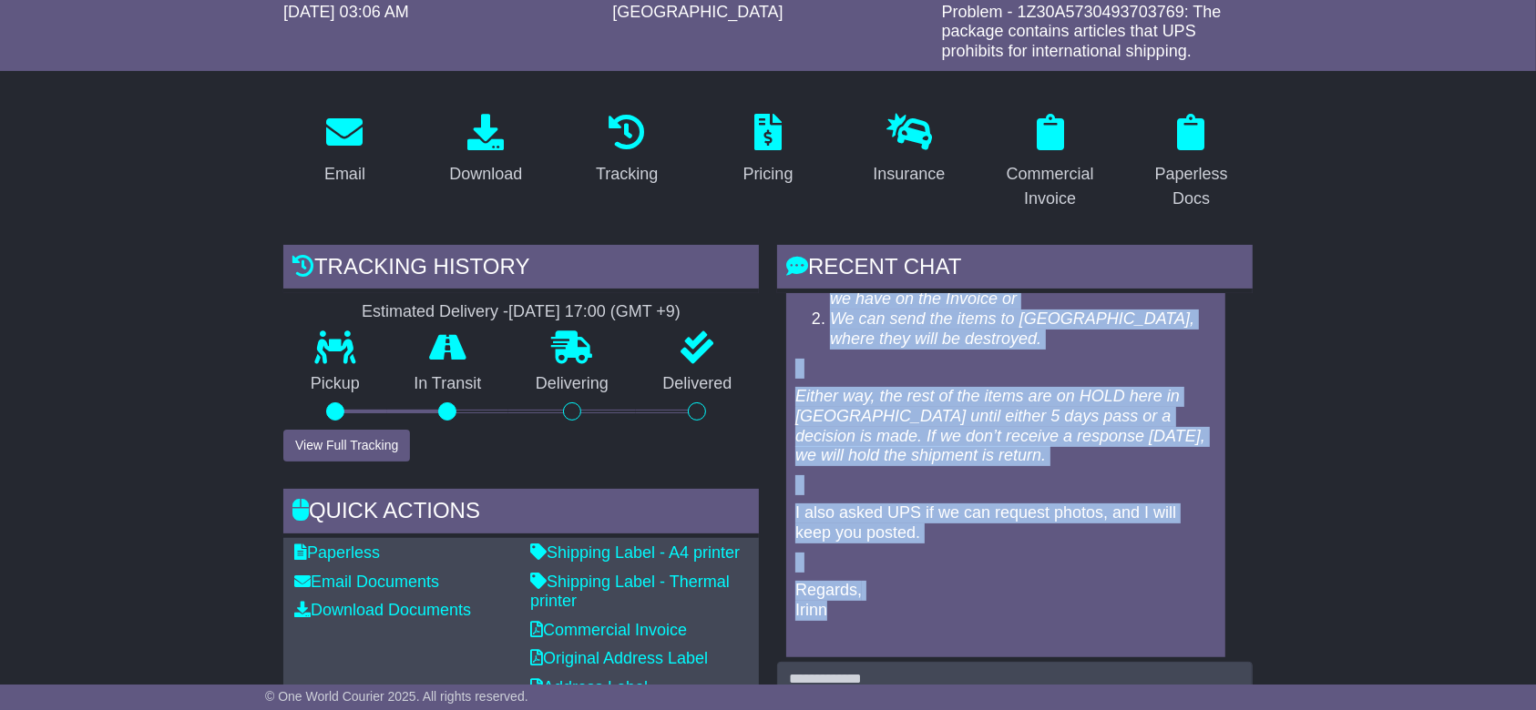
drag, startPoint x: 811, startPoint y: 346, endPoint x: 931, endPoint y: 625, distance: 303.5
click at [931, 625] on div "Hi Joy, Please see the response from UPS regarding the penalty. As per UPS oper…" at bounding box center [1005, 321] width 424 height 658
copy div "Hi Joy, Please see the response from UPS regarding the penalty. As per UPS oper…"
click at [933, 495] on p at bounding box center [1005, 485] width 421 height 20
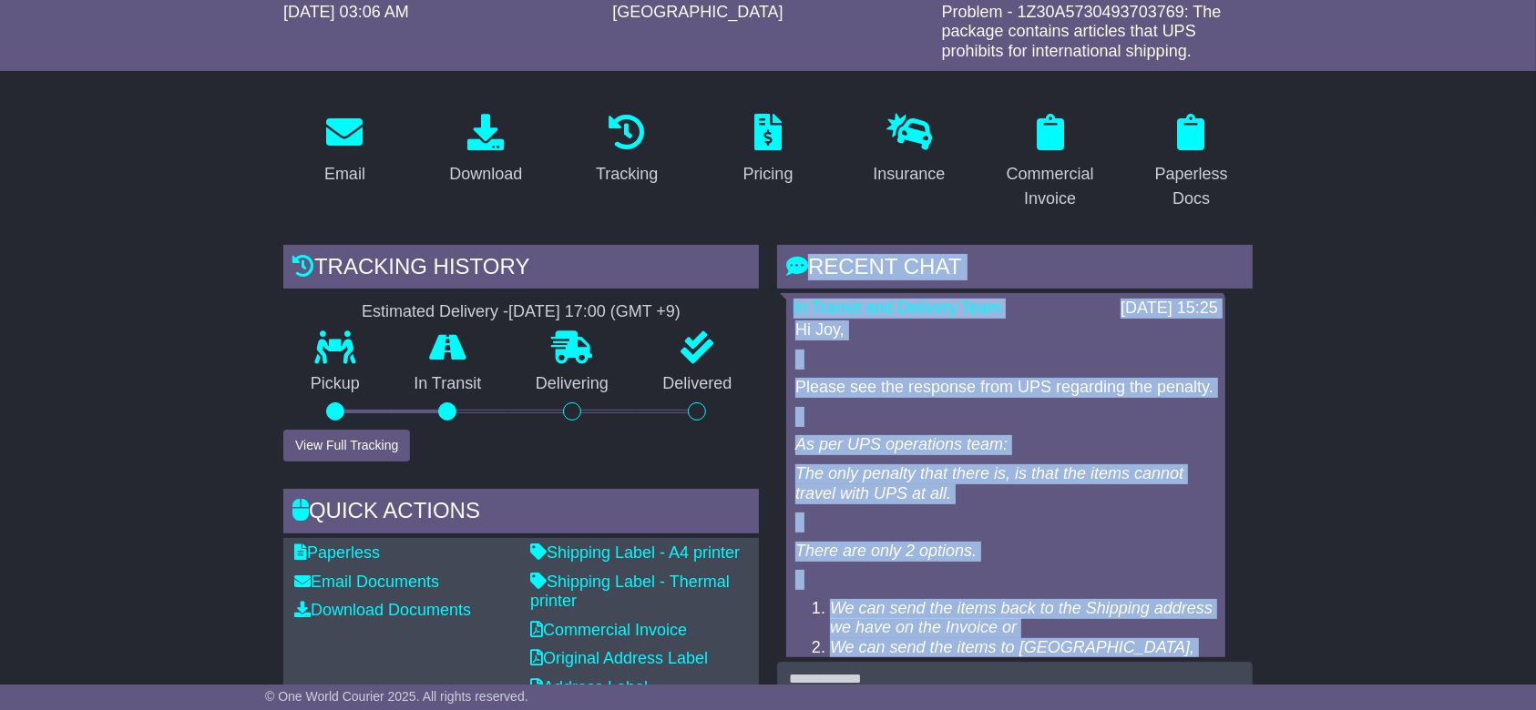
scroll to position [0, 0]
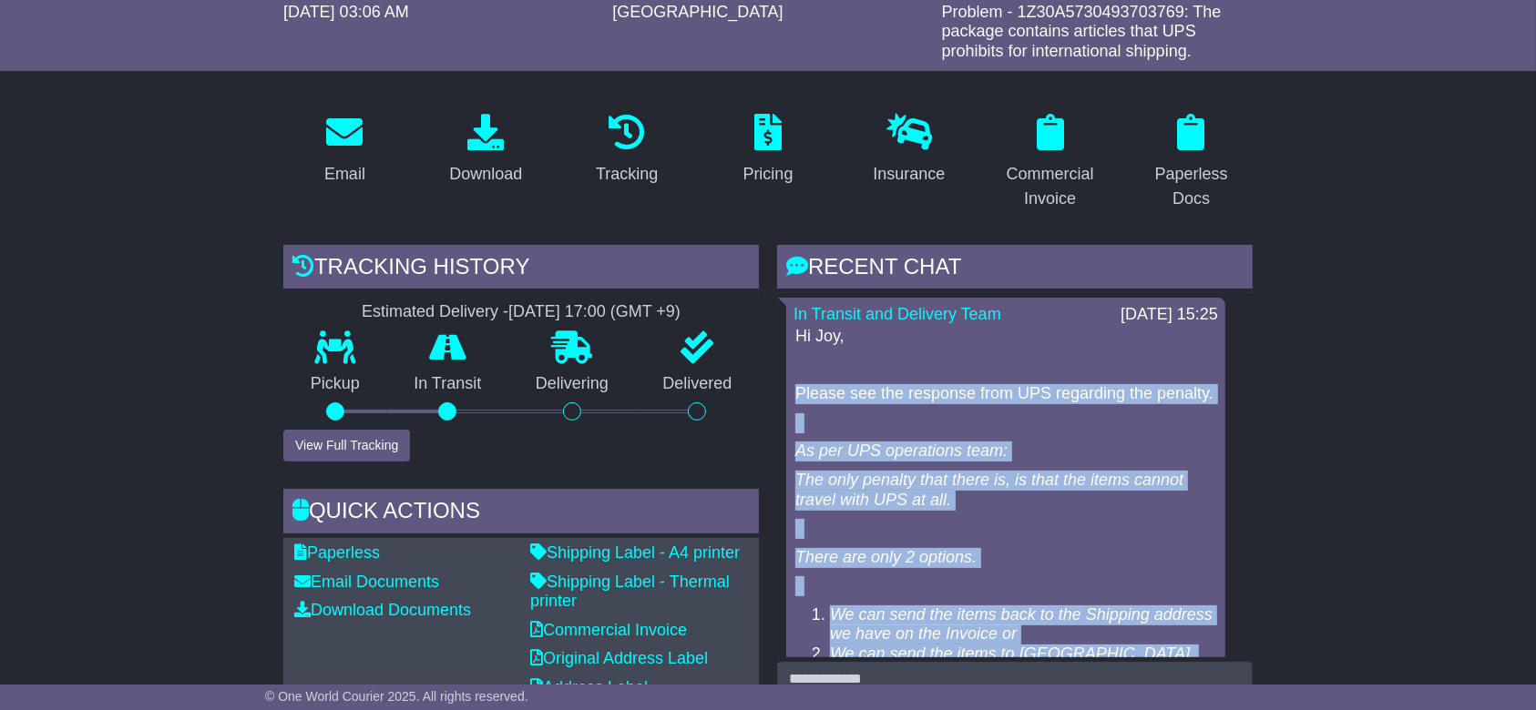
drag, startPoint x: 924, startPoint y: 550, endPoint x: 795, endPoint y: 394, distance: 202.5
click at [795, 394] on div "Hi Joy, Please see the response from UPS regarding the penalty. As per UPS oper…" at bounding box center [1005, 656] width 424 height 658
copy div "Please see the response from UPS regarding the penalty. As per UPS operations t…"
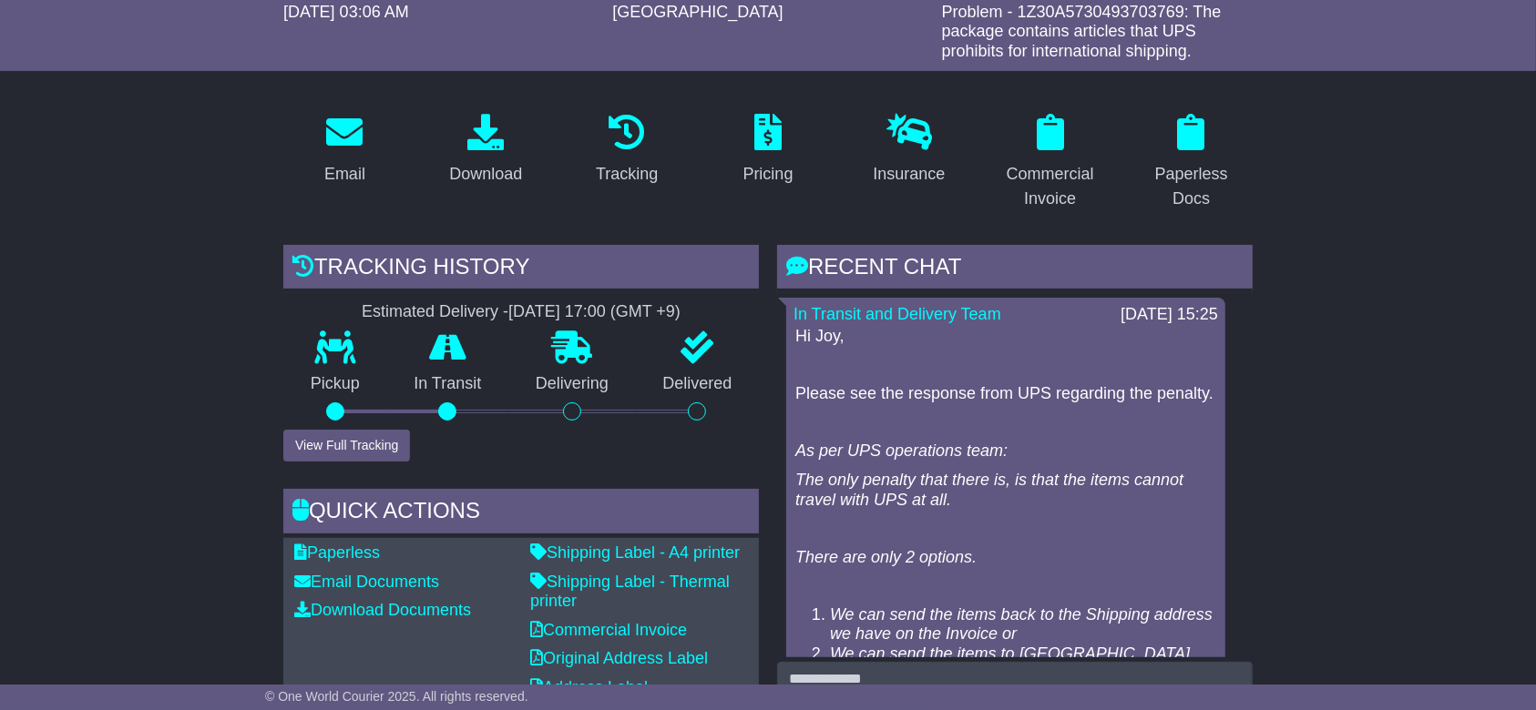
drag, startPoint x: 122, startPoint y: 122, endPoint x: 146, endPoint y: 24, distance: 101.2
drag, startPoint x: 222, startPoint y: 273, endPoint x: 222, endPoint y: 285, distance: 11.8
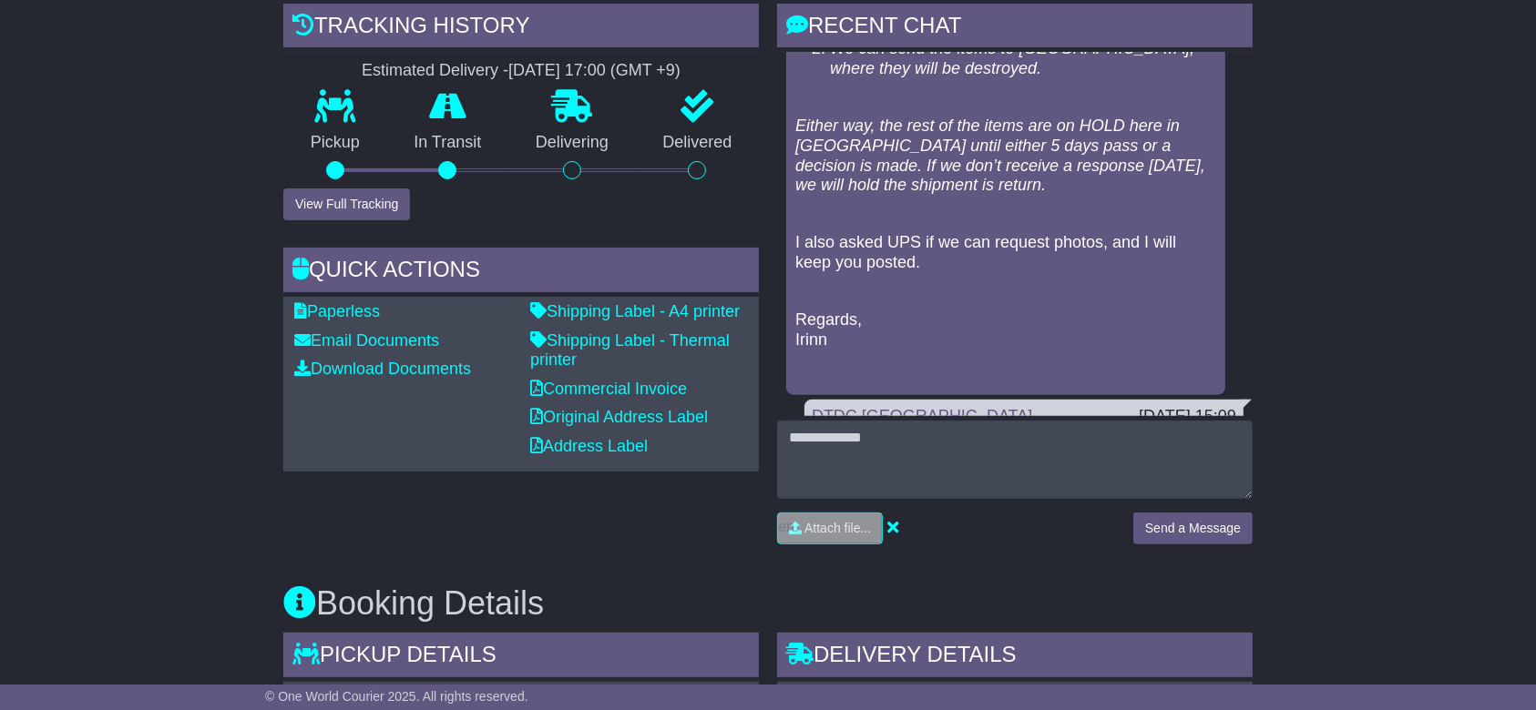
scroll to position [485, 0]
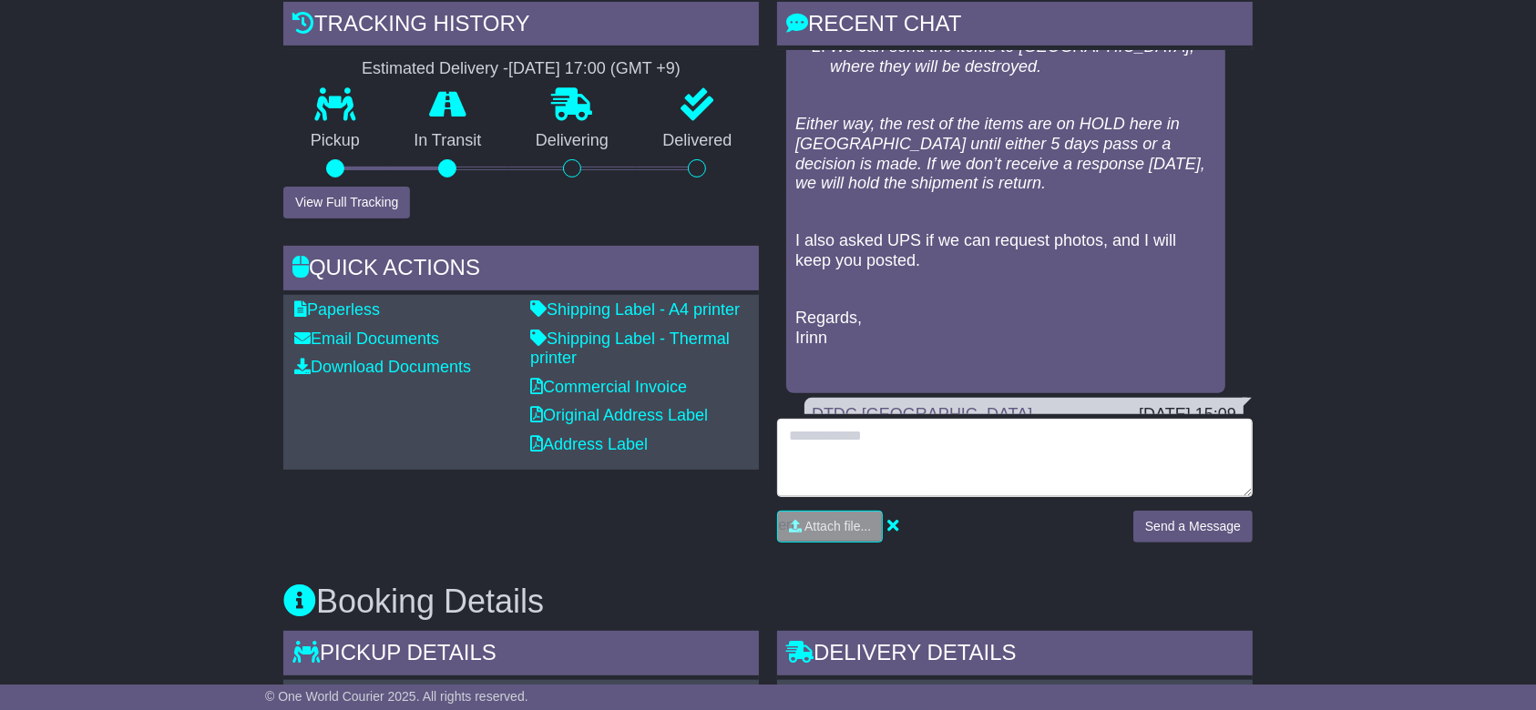
click at [918, 441] on textarea at bounding box center [1014, 458] width 475 height 78
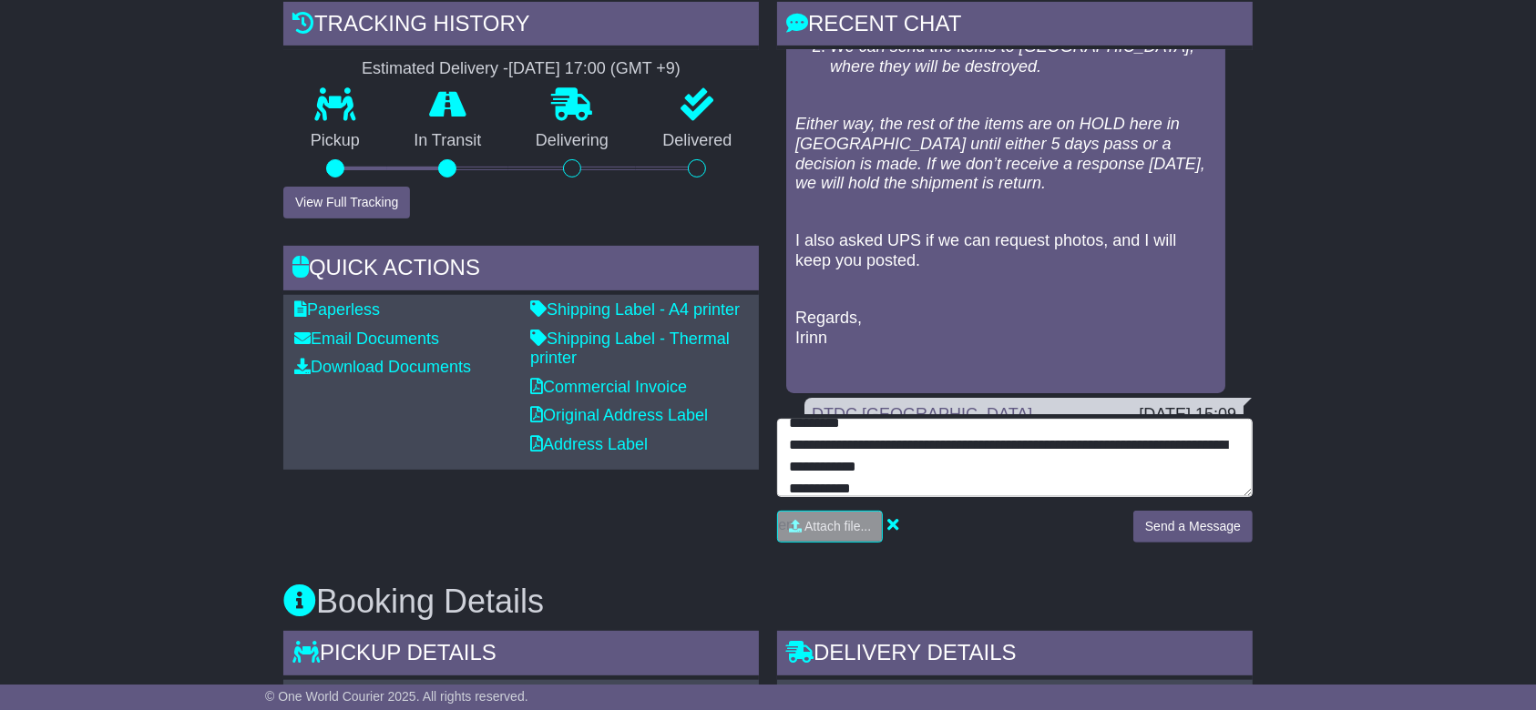
scroll to position [35, 0]
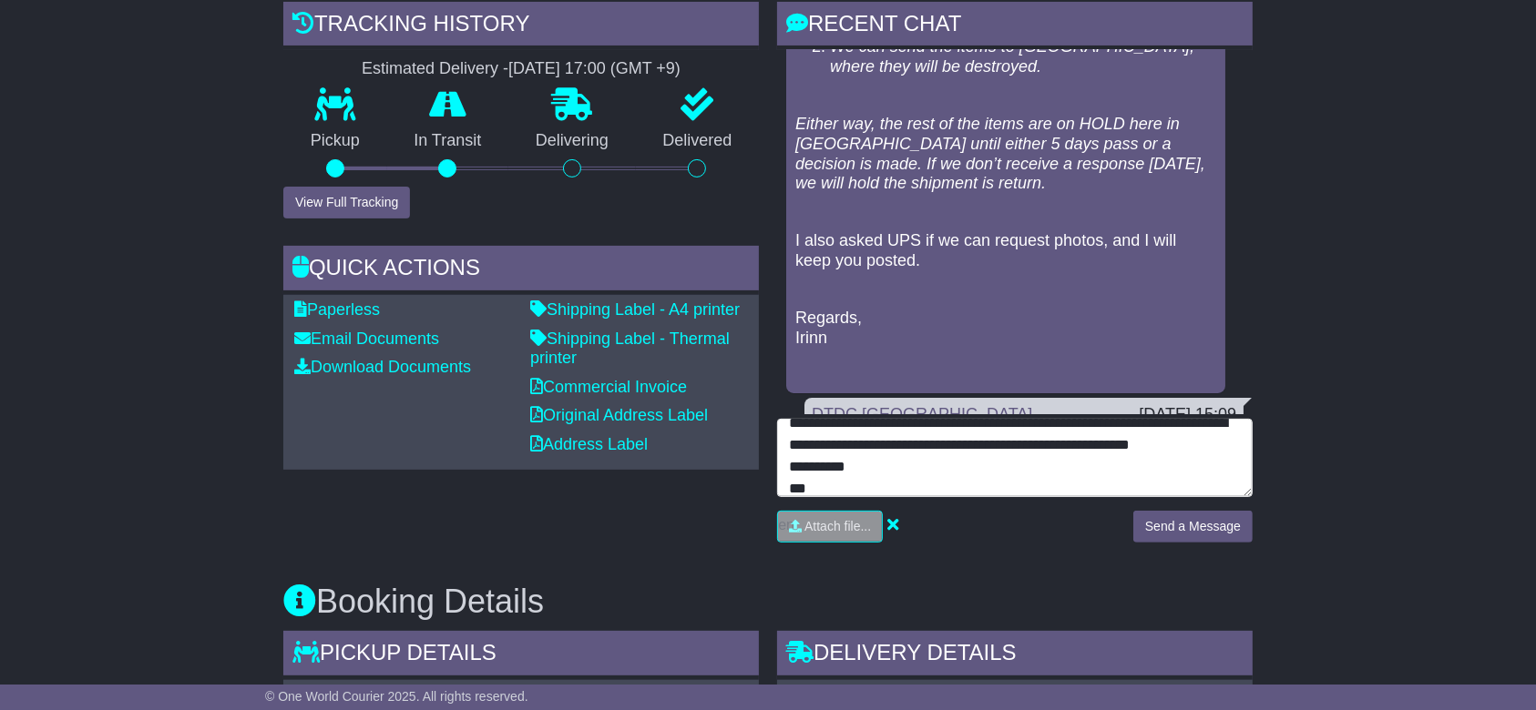
type textarea "**********"
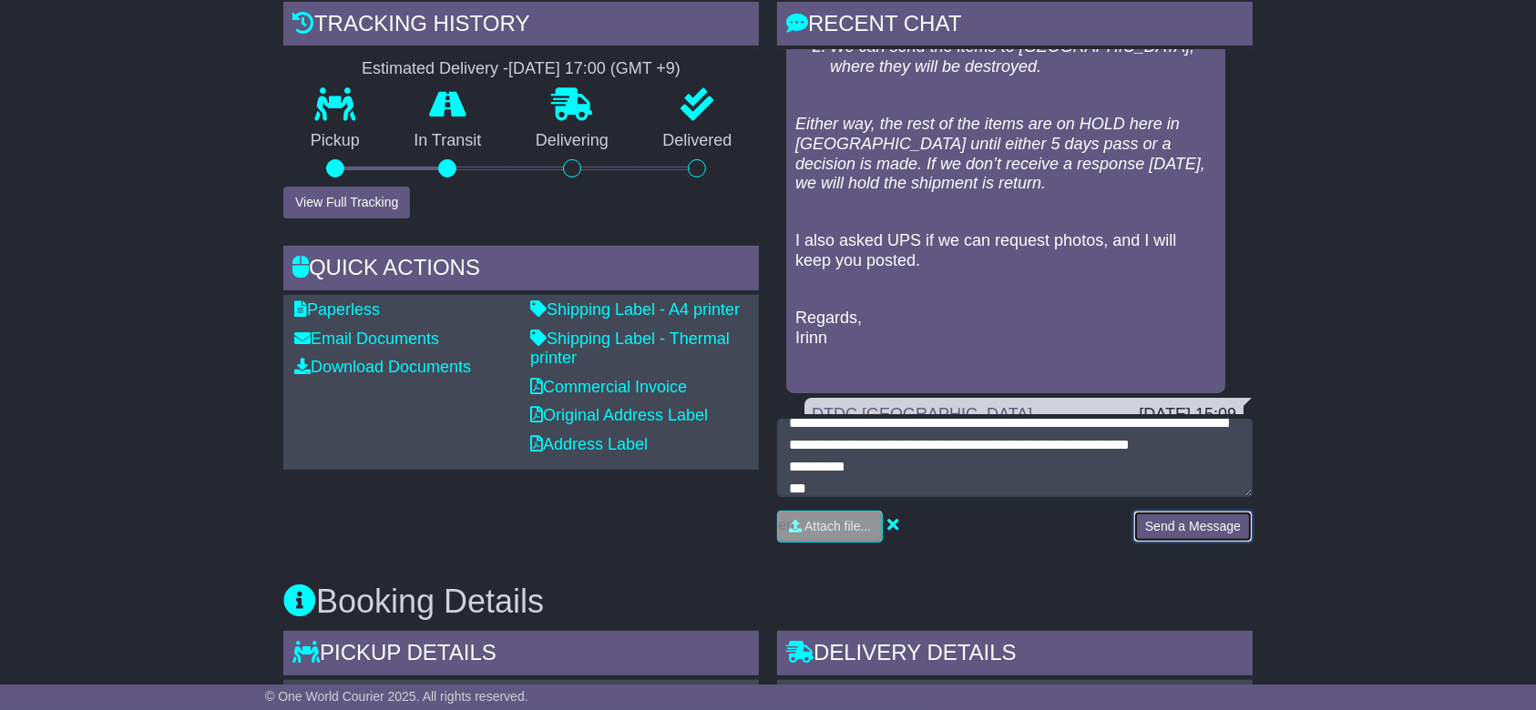
click at [1186, 528] on button "Send a Message" at bounding box center [1192, 527] width 119 height 32
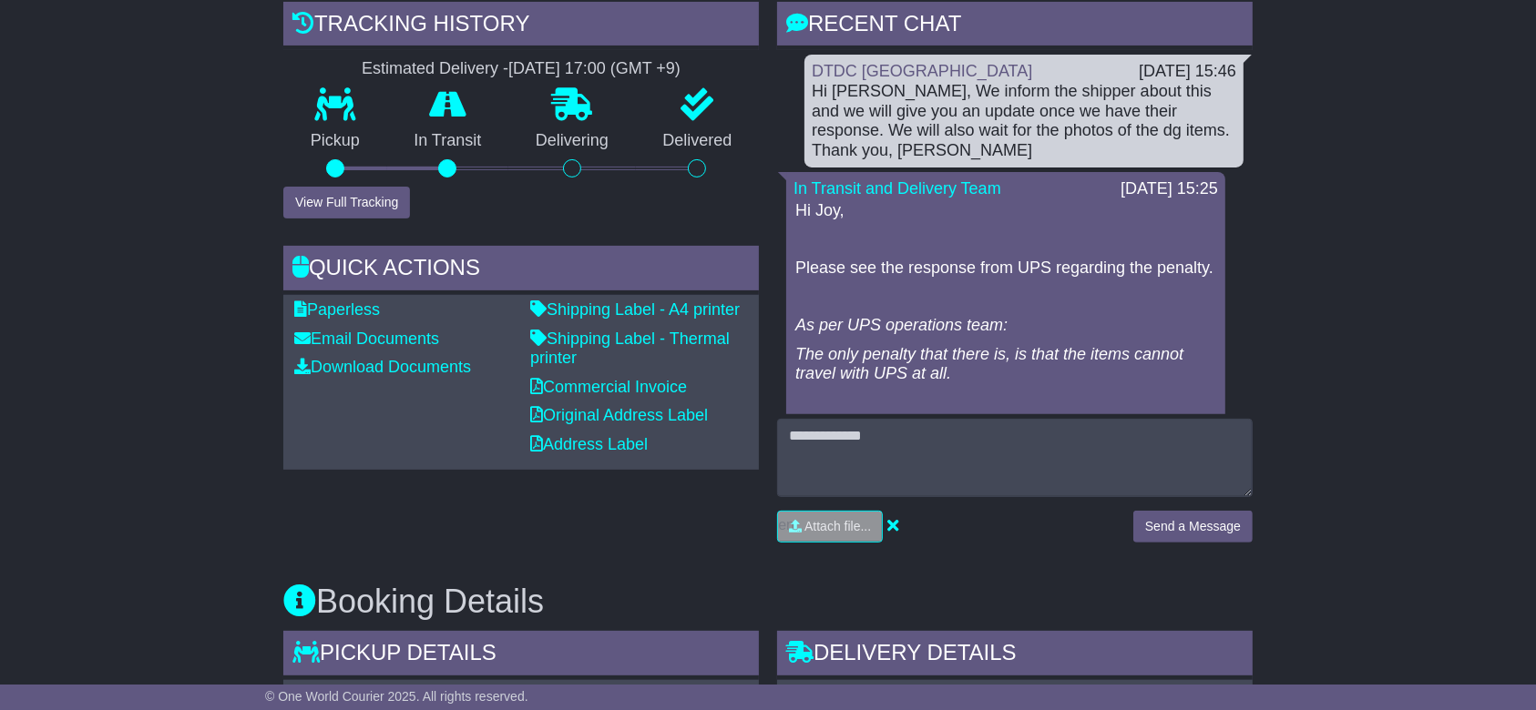
scroll to position [74, 0]
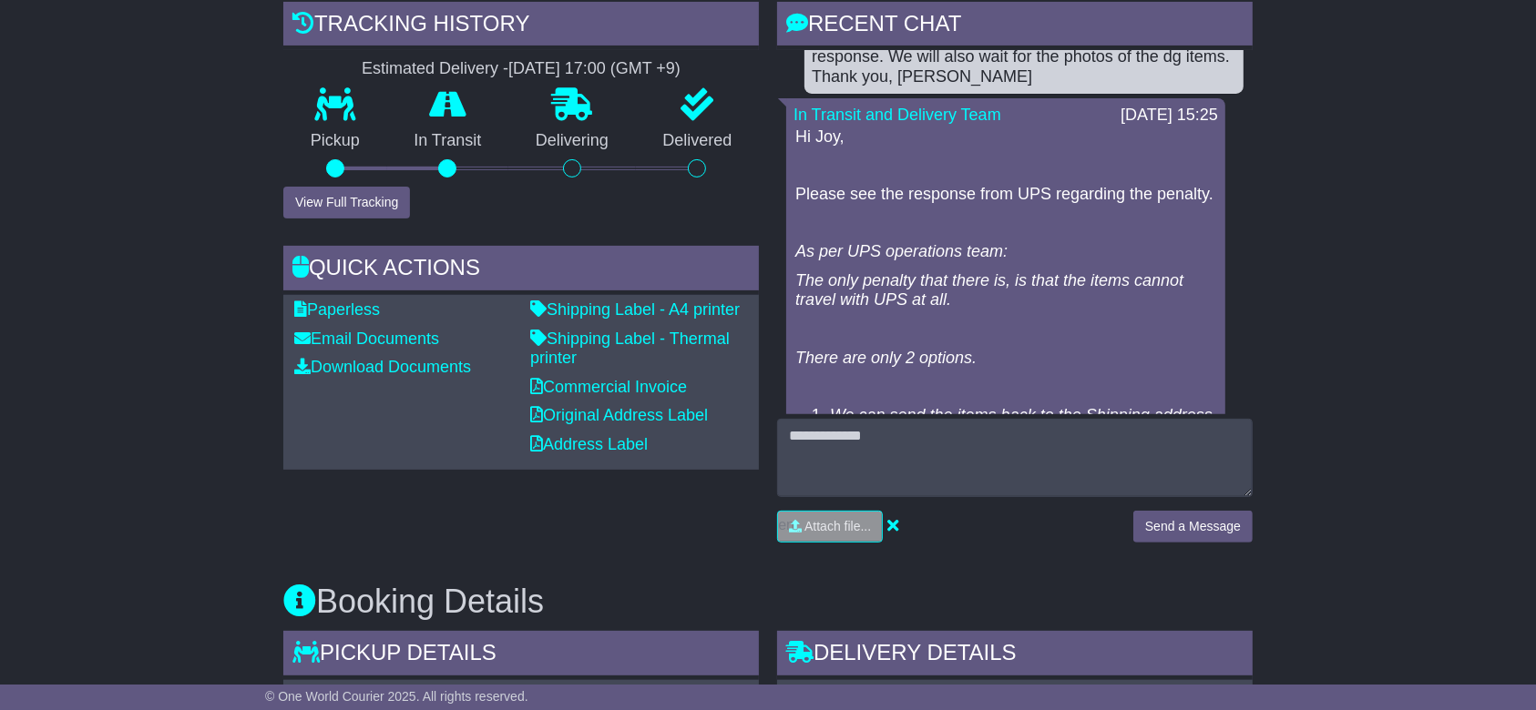
click at [1253, 116] on div "RECENT CHAT Loading... No messages DTDC Australia 27 Aug 2025 15:46 Hi Irinn, W…" at bounding box center [1015, 280] width 494 height 556
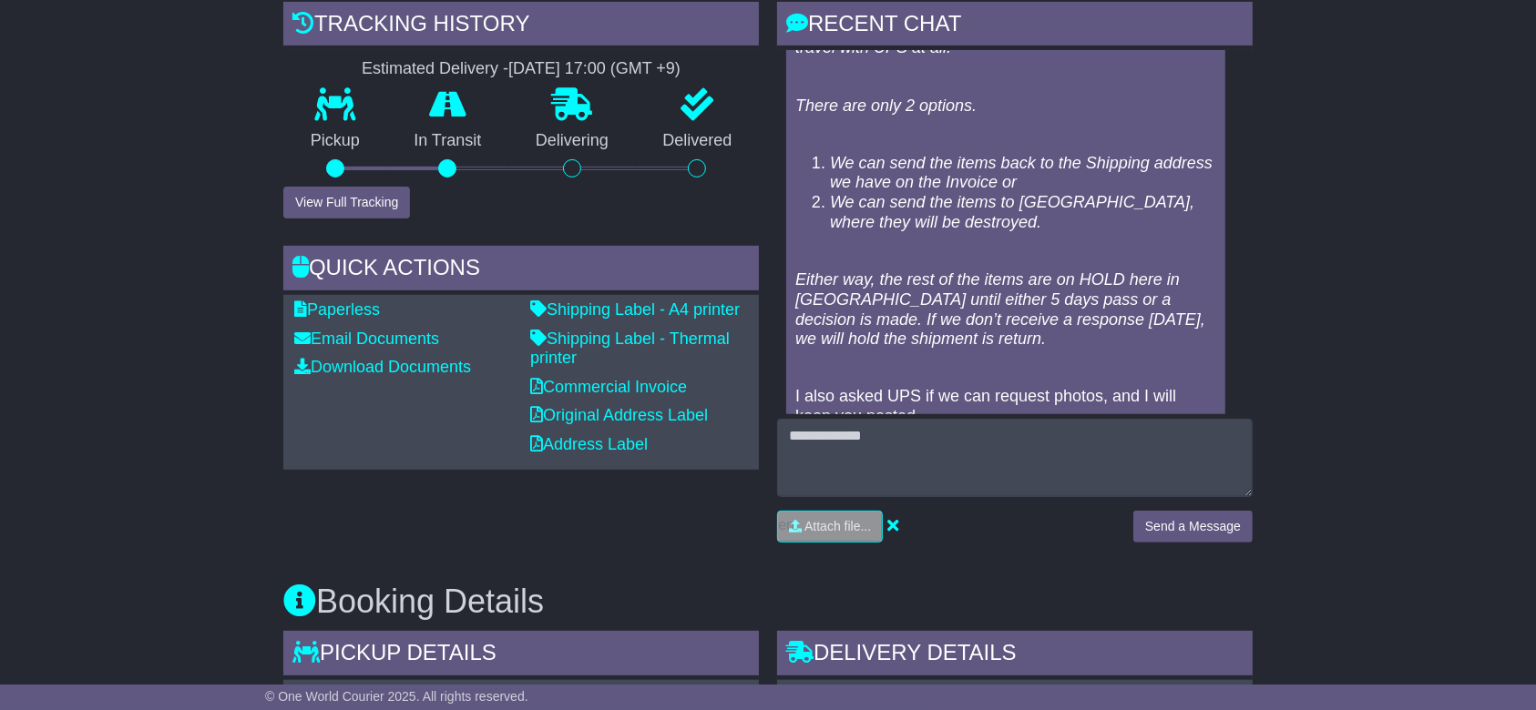
scroll to position [364, 0]
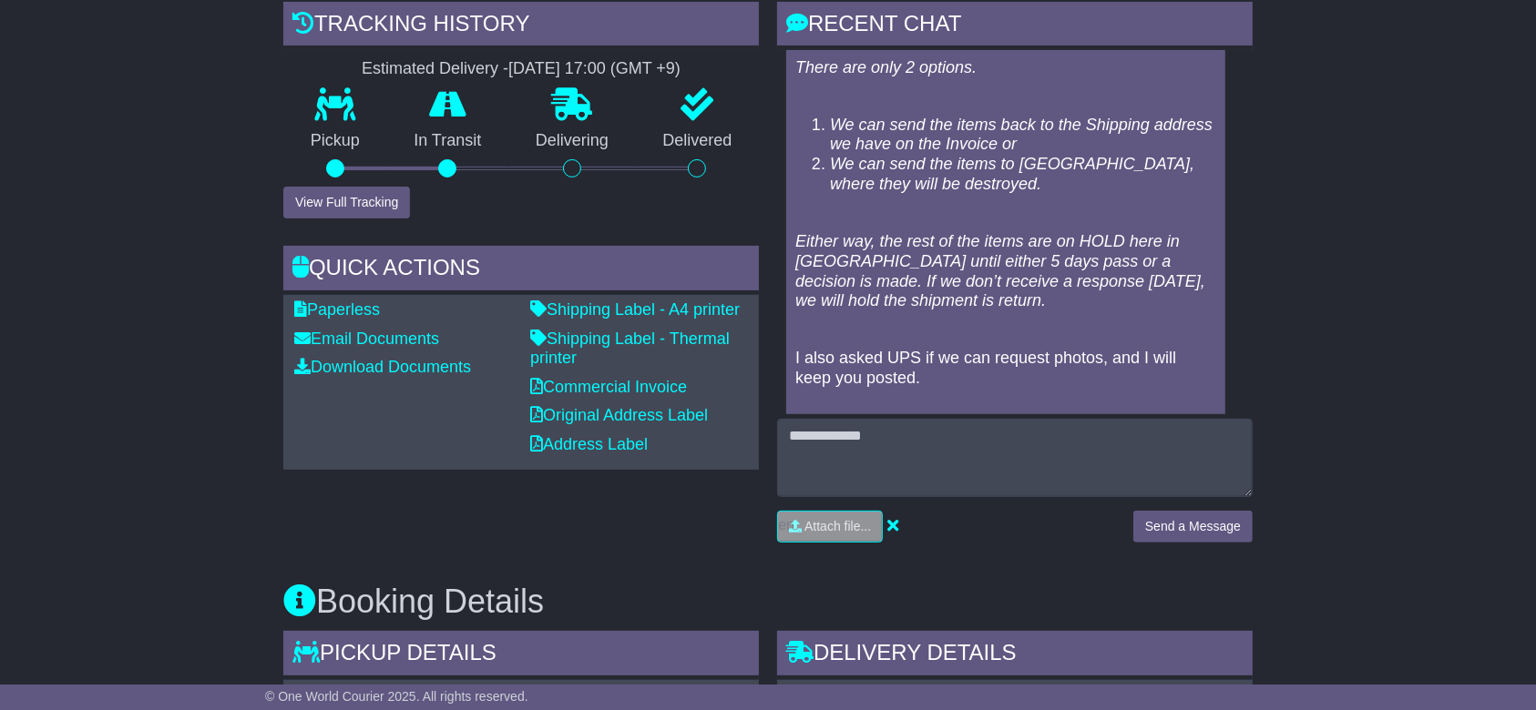
click at [966, 199] on div "Hi Joy, Please see the response from UPS regarding the penalty. As per UPS oper…" at bounding box center [1005, 166] width 424 height 658
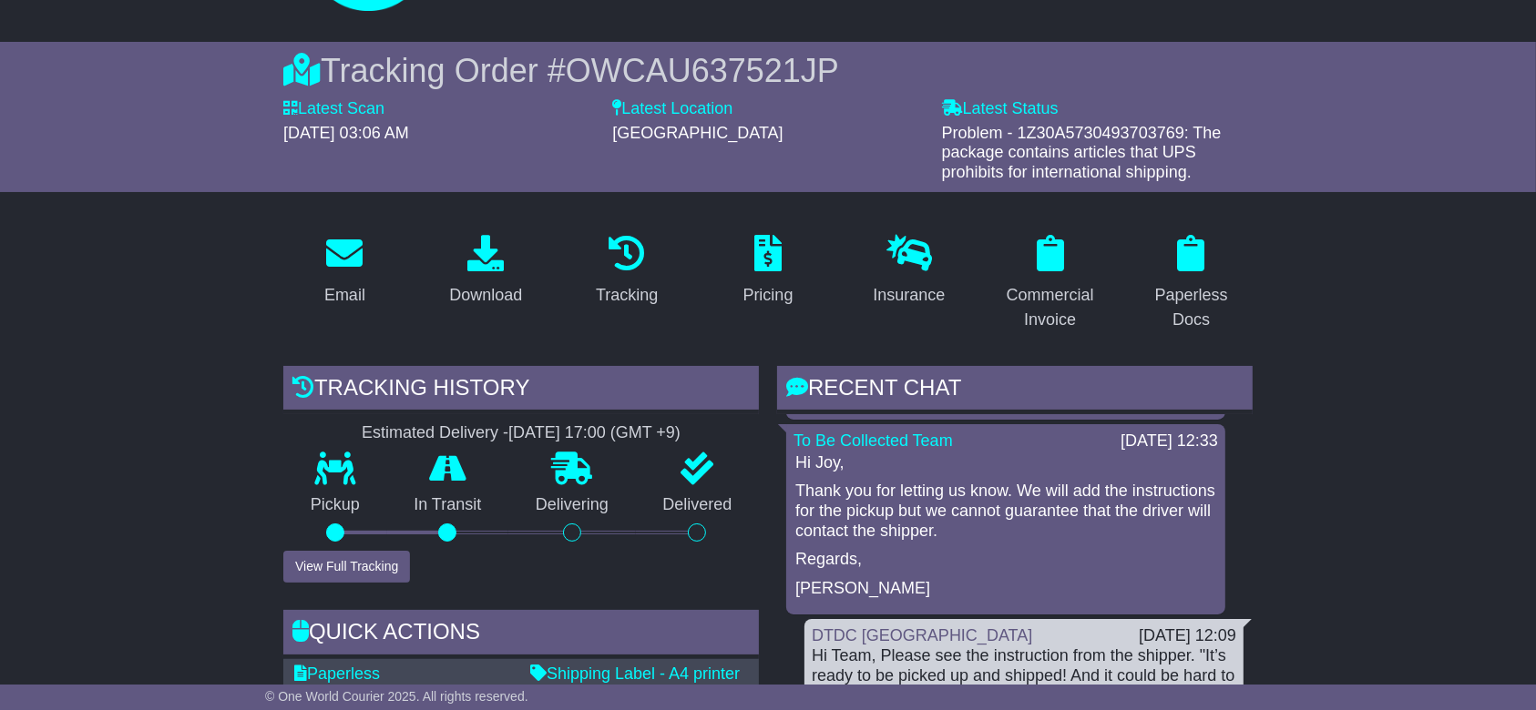
scroll to position [1717, 0]
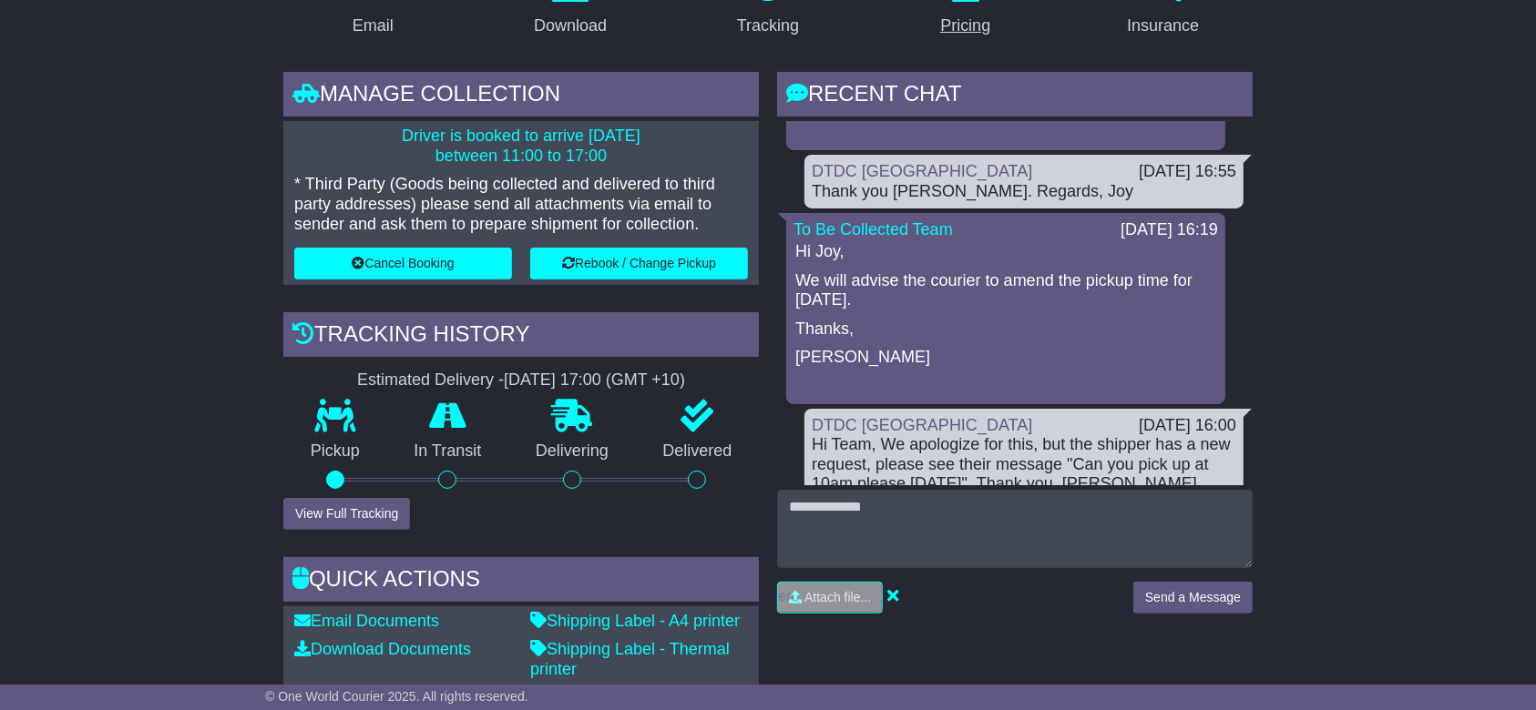
scroll to position [364, 0]
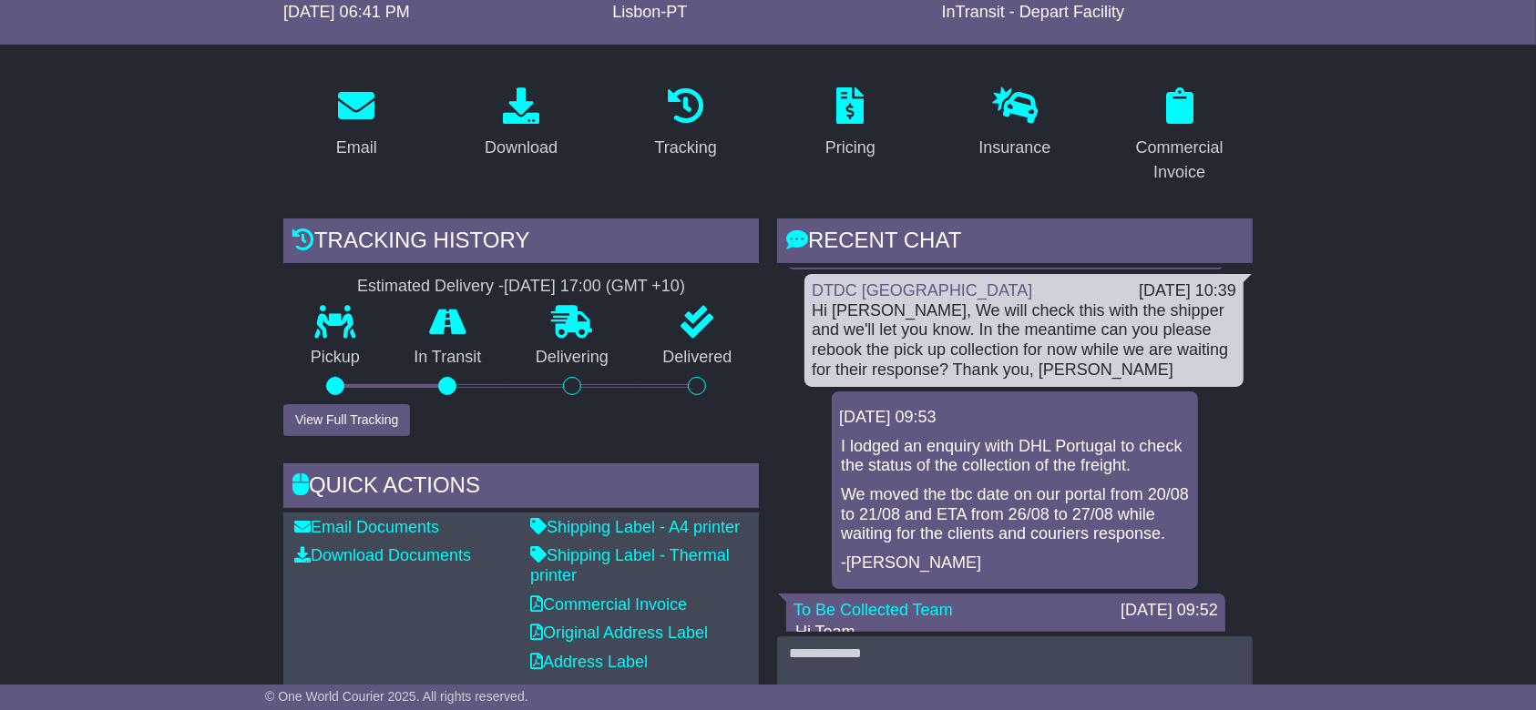
scroll to position [971, 0]
